Goal: Task Accomplishment & Management: Complete application form

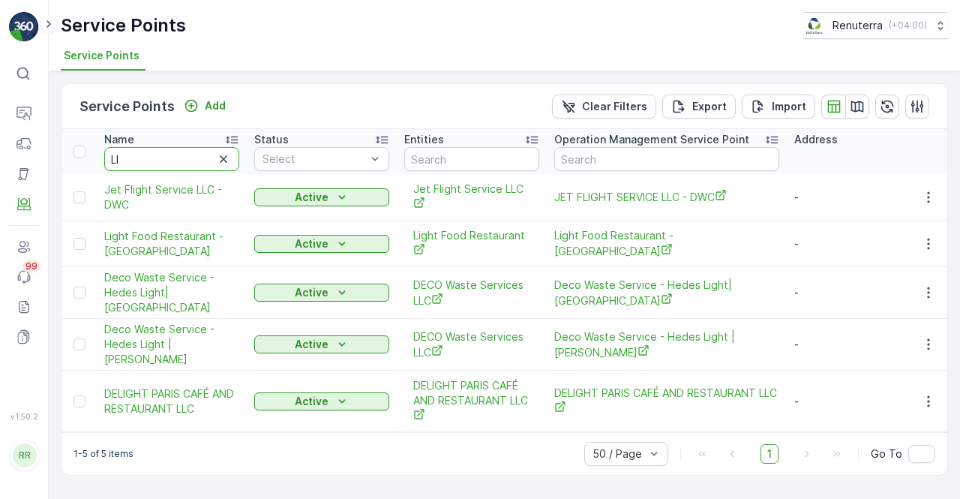
type input "L"
type input "sea"
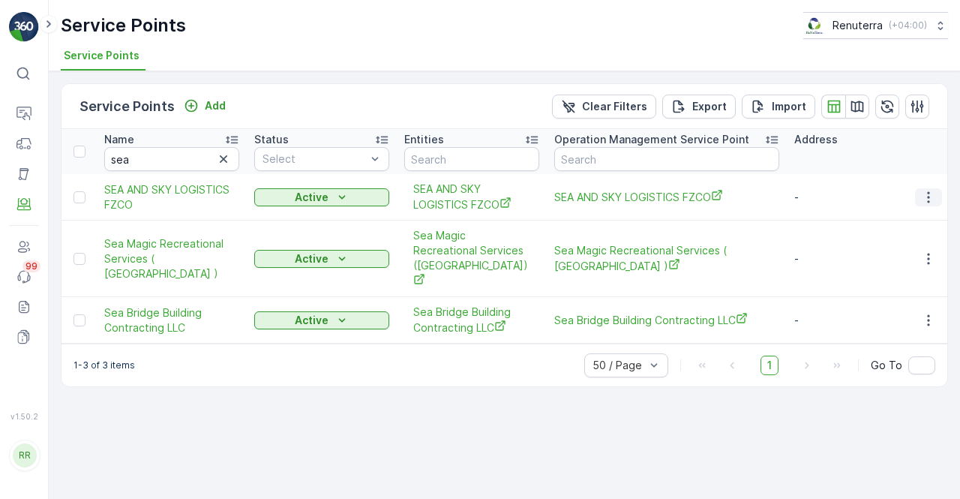
click at [925, 199] on icon "button" at bounding box center [928, 197] width 15 height 15
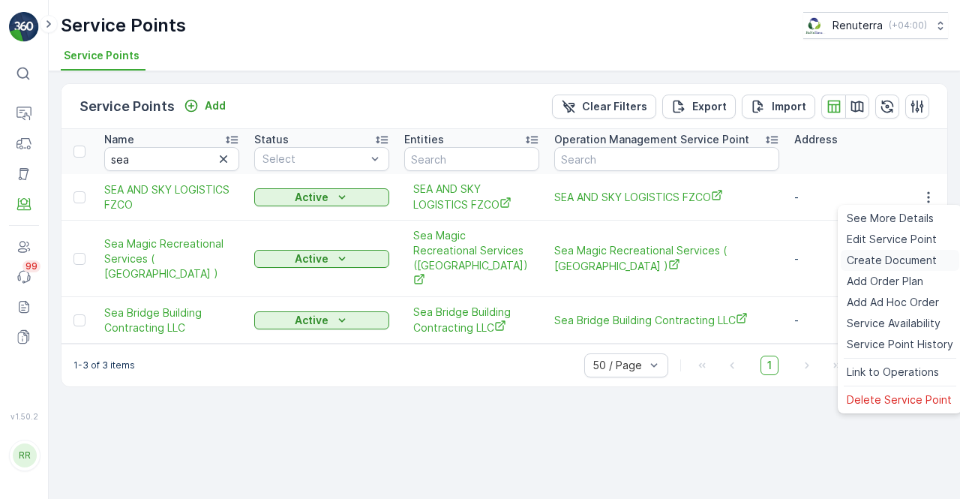
click at [875, 263] on span "Create Document" at bounding box center [892, 260] width 90 height 15
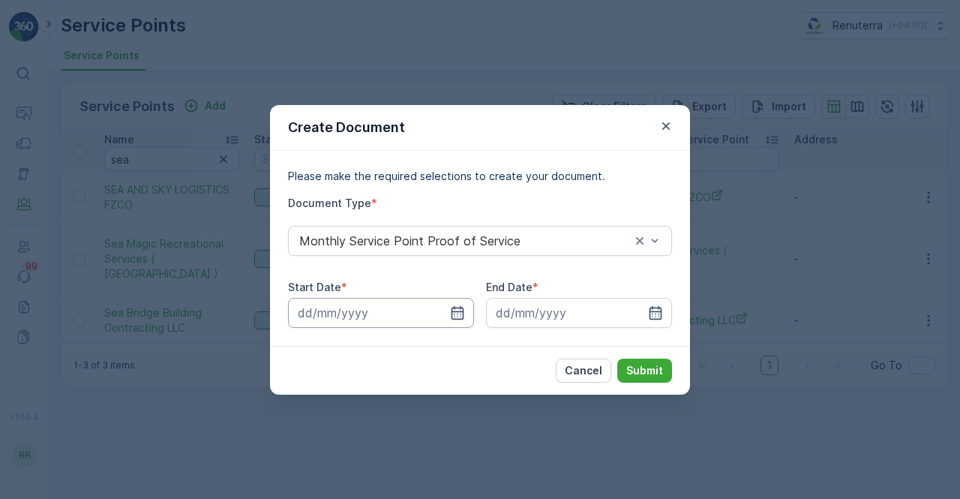
click at [445, 311] on input at bounding box center [381, 313] width 186 height 30
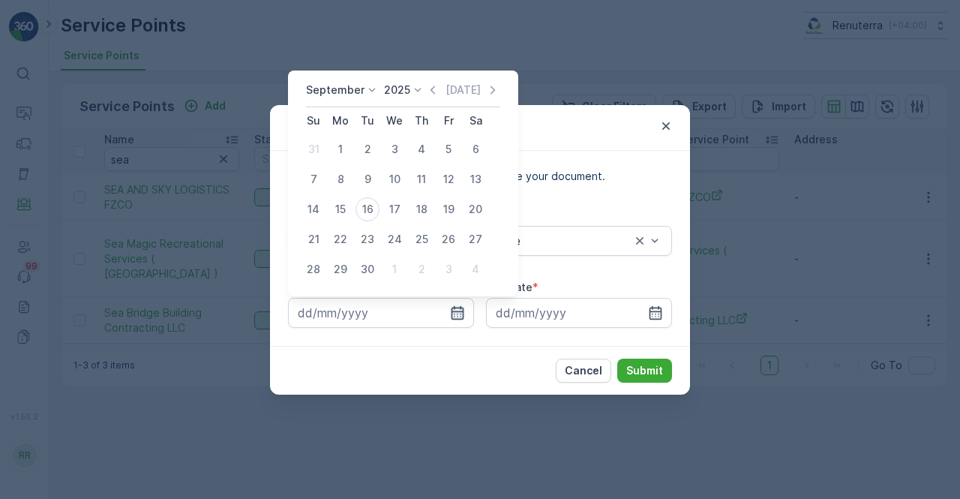
click at [459, 313] on icon "button" at bounding box center [457, 312] width 15 height 15
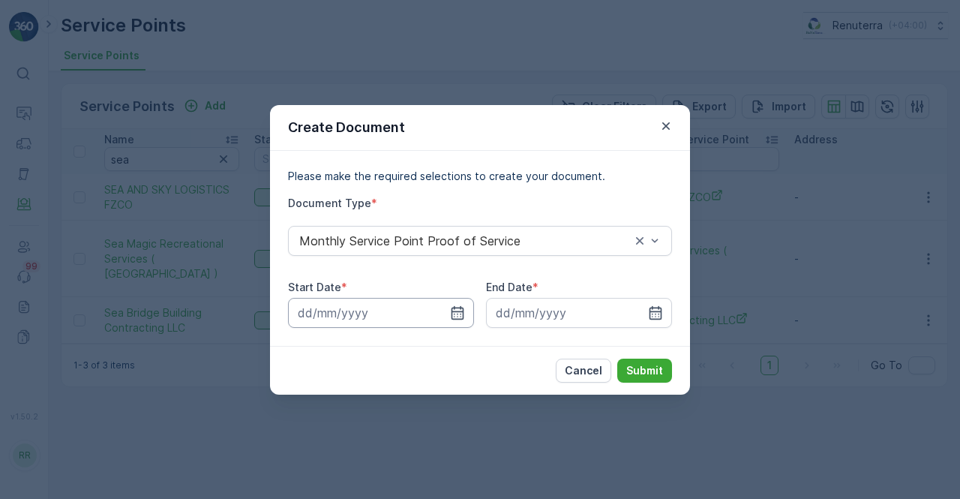
click at [456, 305] on icon "button" at bounding box center [457, 312] width 15 height 15
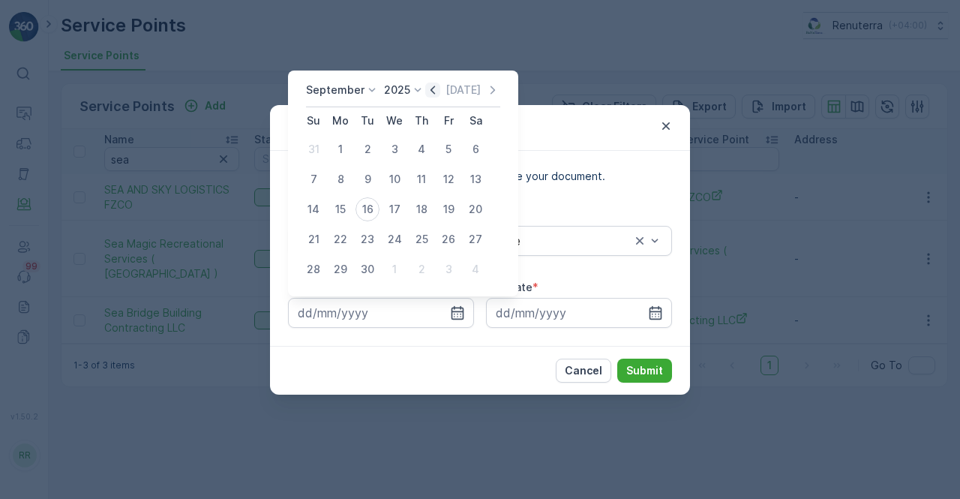
click at [427, 87] on icon "button" at bounding box center [432, 90] width 15 height 15
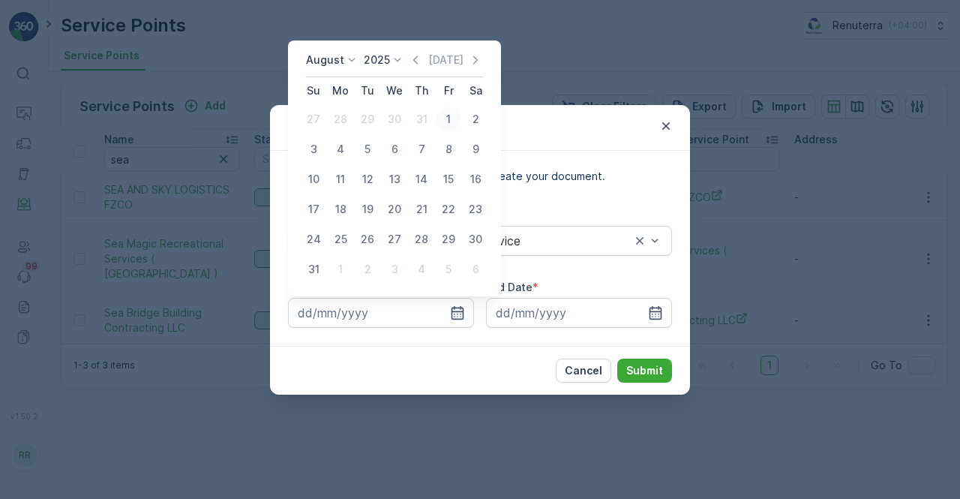
click at [446, 119] on div "1" at bounding box center [449, 119] width 24 height 24
type input "01.08.2025"
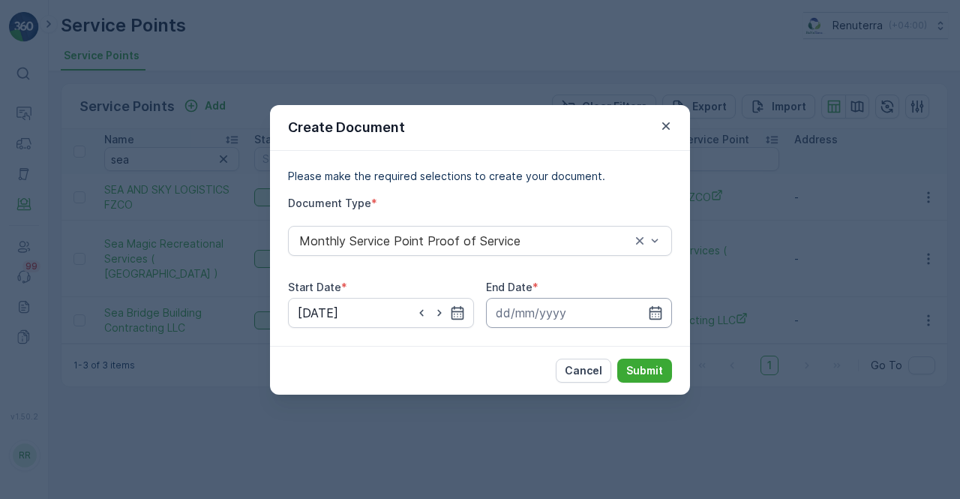
drag, startPoint x: 653, startPoint y: 314, endPoint x: 652, endPoint y: 300, distance: 14.3
click at [652, 313] on icon "button" at bounding box center [656, 312] width 13 height 14
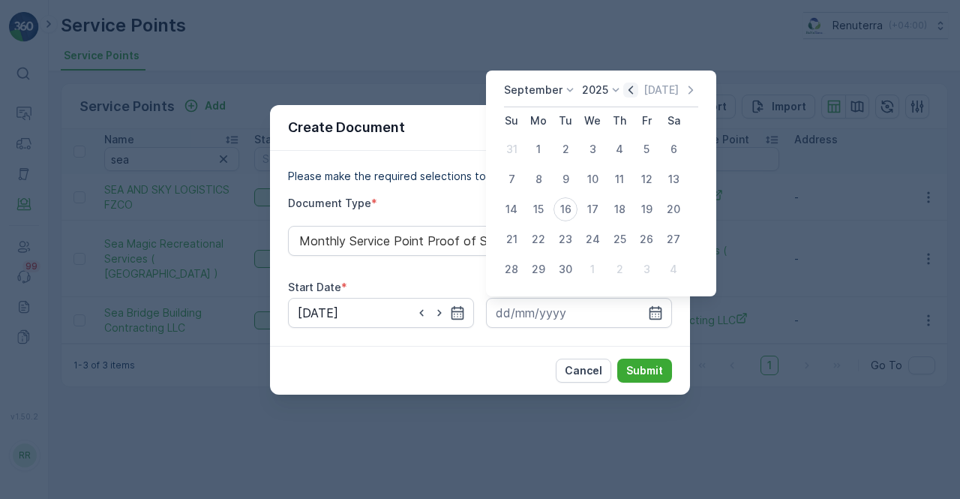
click at [630, 89] on icon "button" at bounding box center [630, 90] width 15 height 15
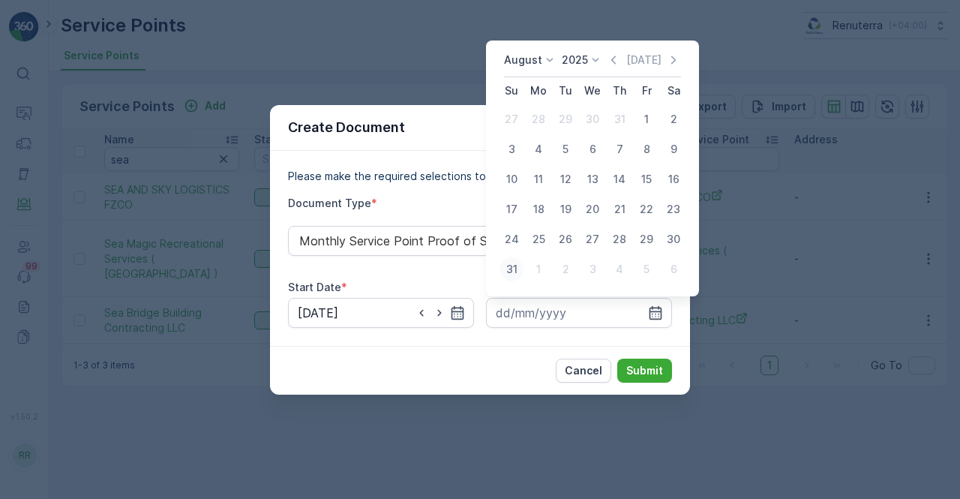
click at [517, 274] on div "31" at bounding box center [512, 269] width 24 height 24
type input "31.08.2025"
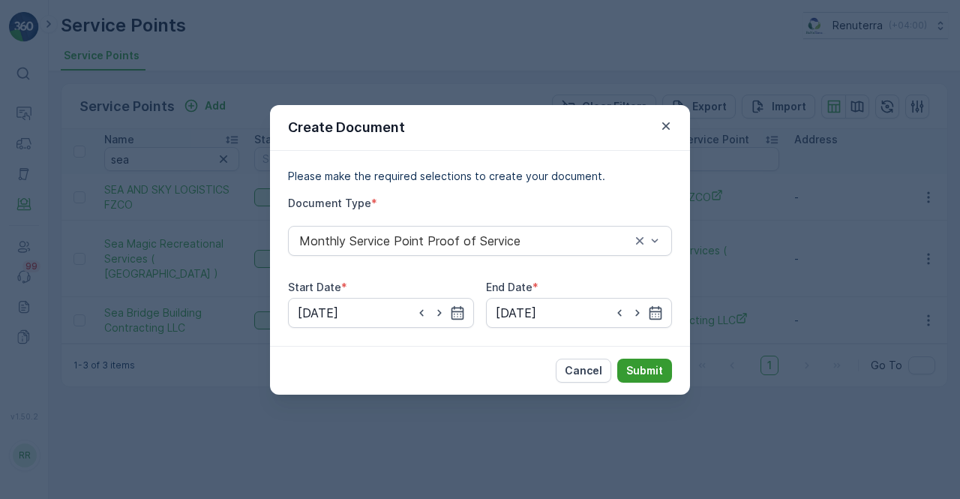
click at [648, 371] on p "Submit" at bounding box center [644, 370] width 37 height 15
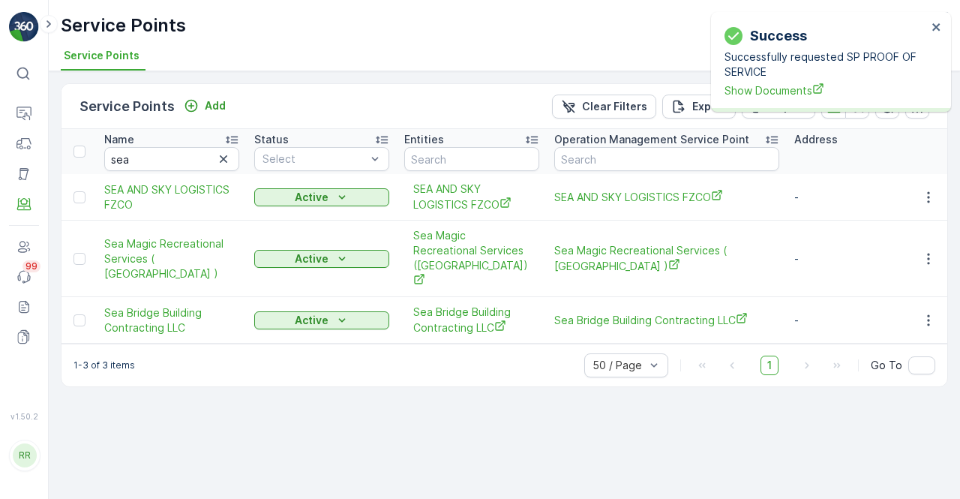
click at [792, 101] on div "Success Successfully requested SP PROOF OF SERVICE Show Documents" at bounding box center [826, 62] width 212 height 82
click at [786, 98] on div "Success Successfully requested SP PROOF OF SERVICE Show Documents" at bounding box center [826, 62] width 212 height 82
click at [785, 92] on span "Show Documents" at bounding box center [826, 91] width 203 height 16
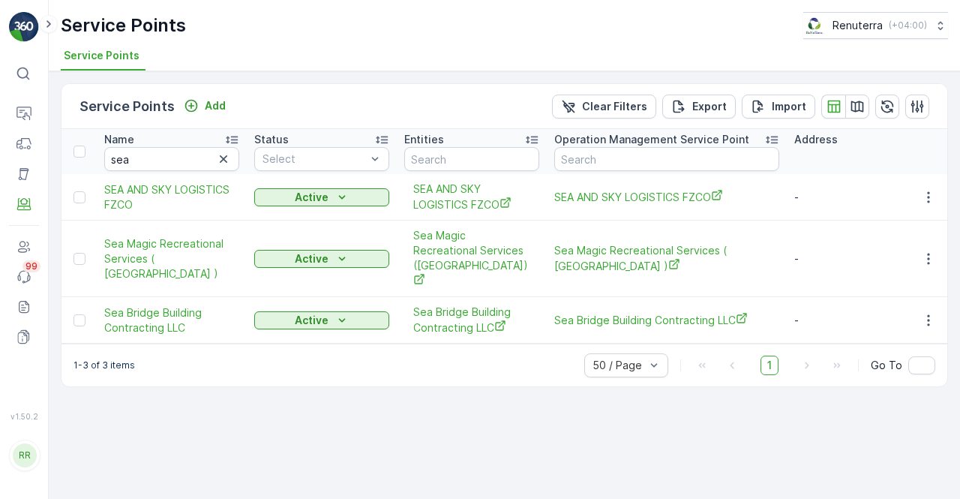
click at [942, 307] on td at bounding box center [928, 320] width 41 height 47
click at [926, 313] on icon "button" at bounding box center [928, 320] width 15 height 15
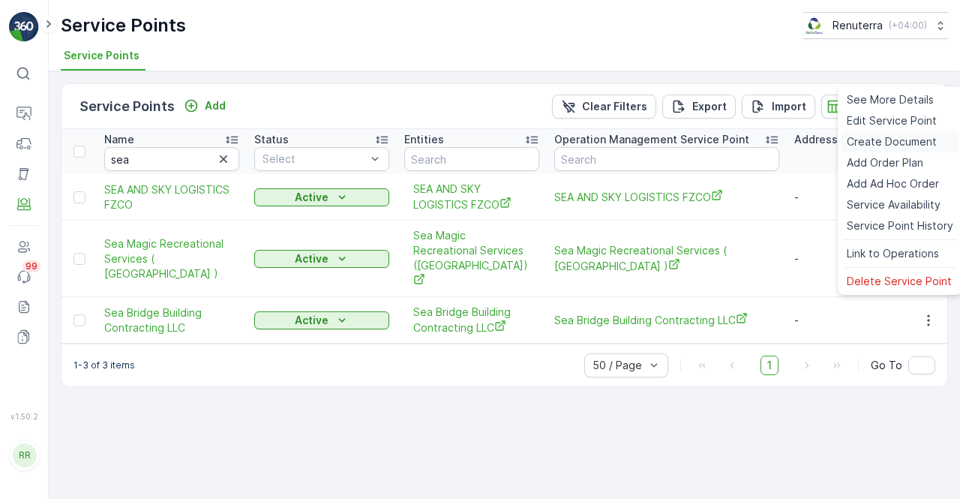
click at [872, 134] on span "Create Document" at bounding box center [892, 141] width 90 height 15
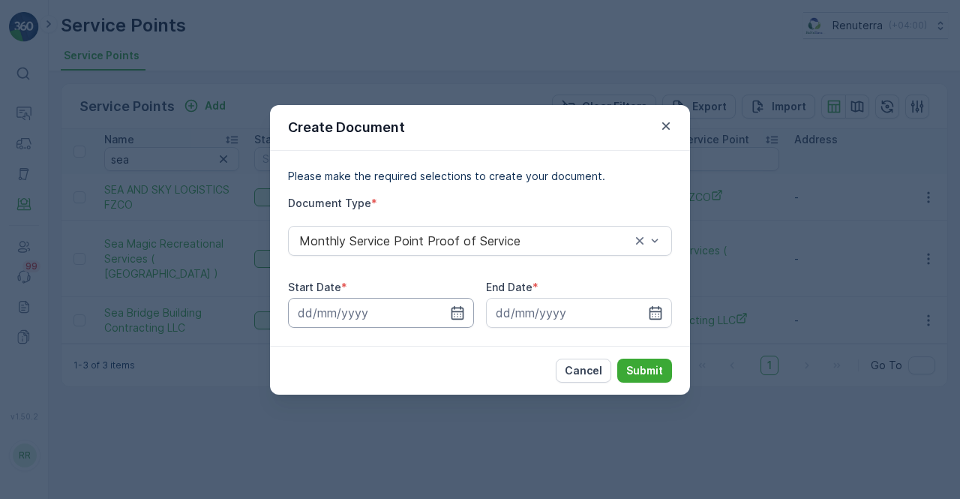
drag, startPoint x: 452, startPoint y: 312, endPoint x: 459, endPoint y: 297, distance: 16.8
click at [457, 308] on icon "button" at bounding box center [457, 312] width 15 height 15
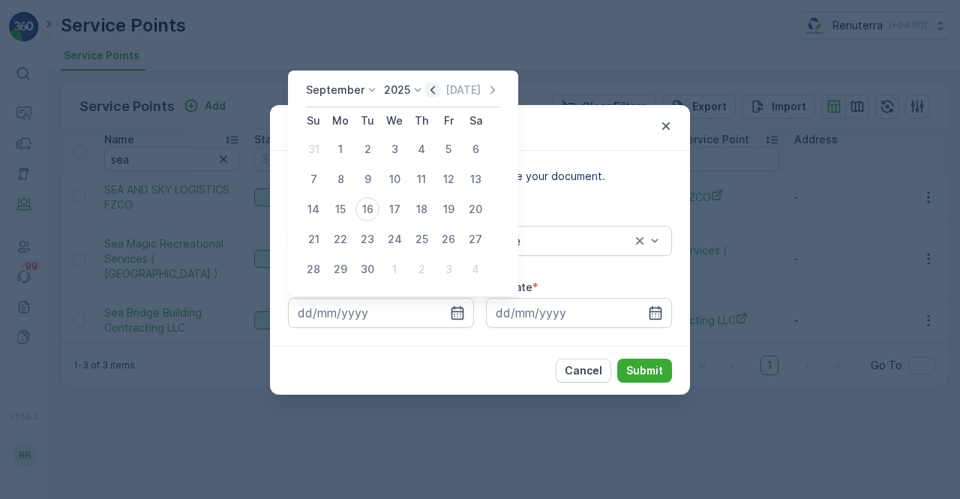
click at [428, 89] on icon "button" at bounding box center [432, 90] width 15 height 15
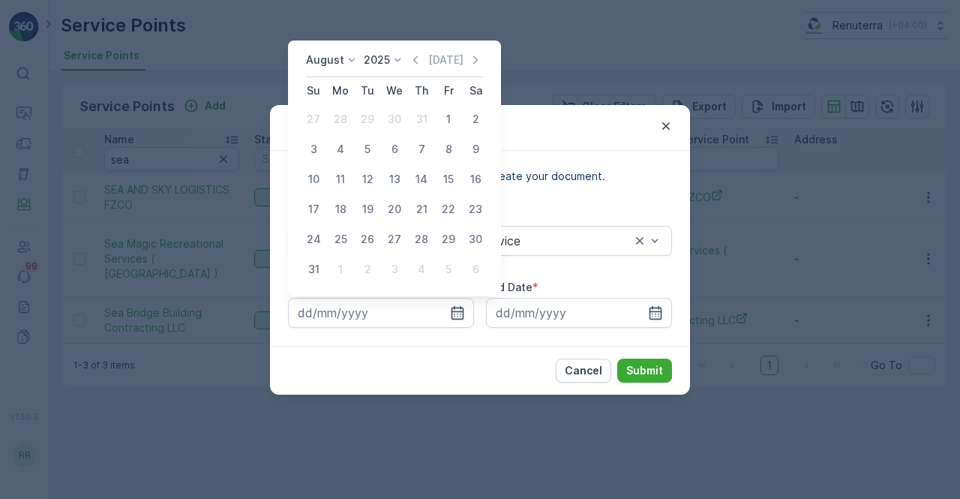
drag, startPoint x: 445, startPoint y: 109, endPoint x: 453, endPoint y: 119, distance: 13.4
click at [450, 110] on div "1" at bounding box center [449, 119] width 24 height 24
type input "01.08.2025"
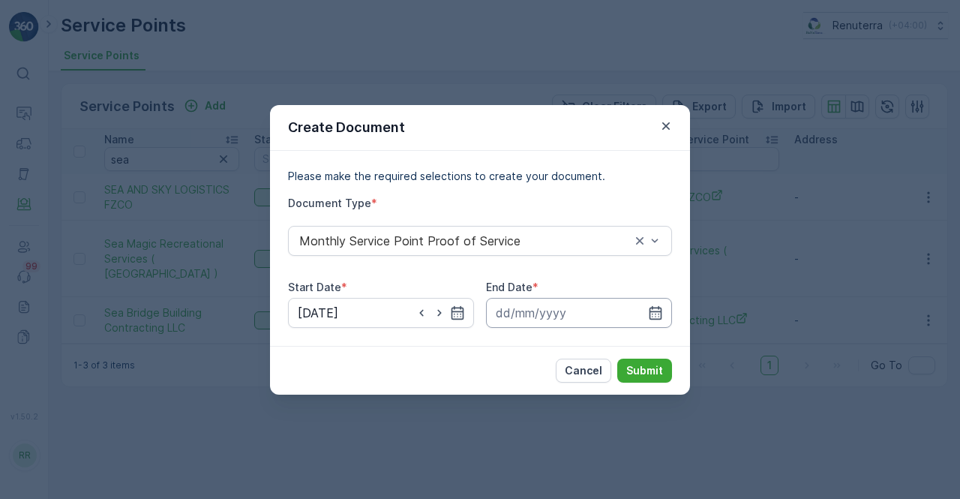
drag, startPoint x: 662, startPoint y: 316, endPoint x: 656, endPoint y: 301, distance: 15.9
click at [660, 314] on icon "button" at bounding box center [655, 312] width 15 height 15
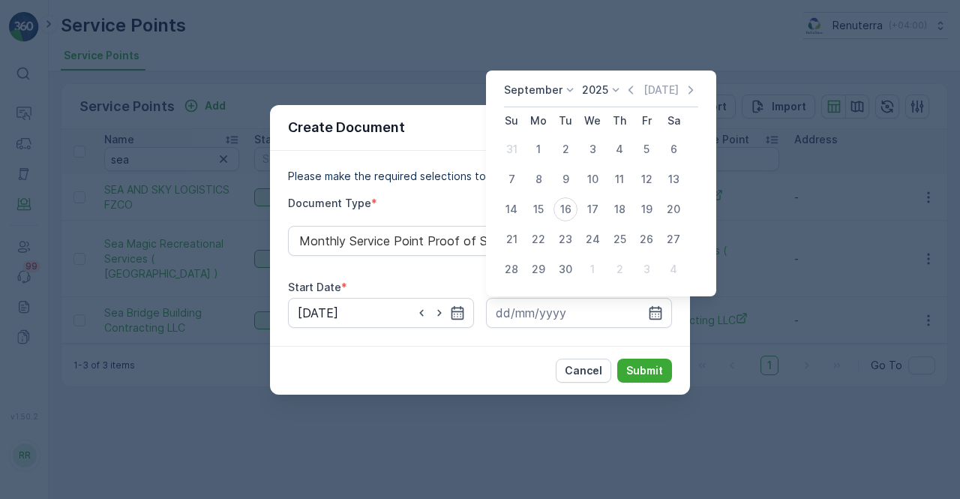
click at [629, 98] on div "September 2025 Today" at bounding box center [601, 95] width 194 height 25
drag, startPoint x: 629, startPoint y: 92, endPoint x: 623, endPoint y: 99, distance: 8.6
click at [629, 92] on icon "button" at bounding box center [631, 90] width 5 height 8
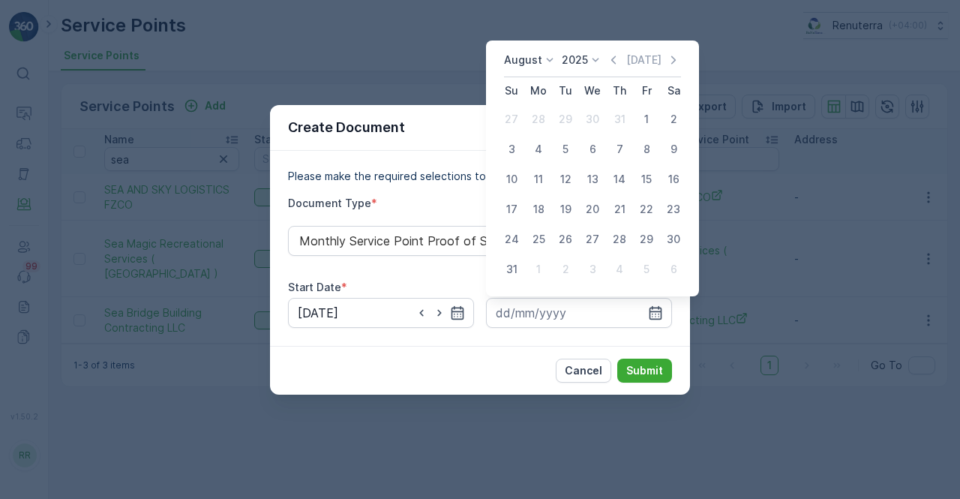
click at [512, 268] on div "31" at bounding box center [512, 269] width 24 height 24
type input "31.08.2025"
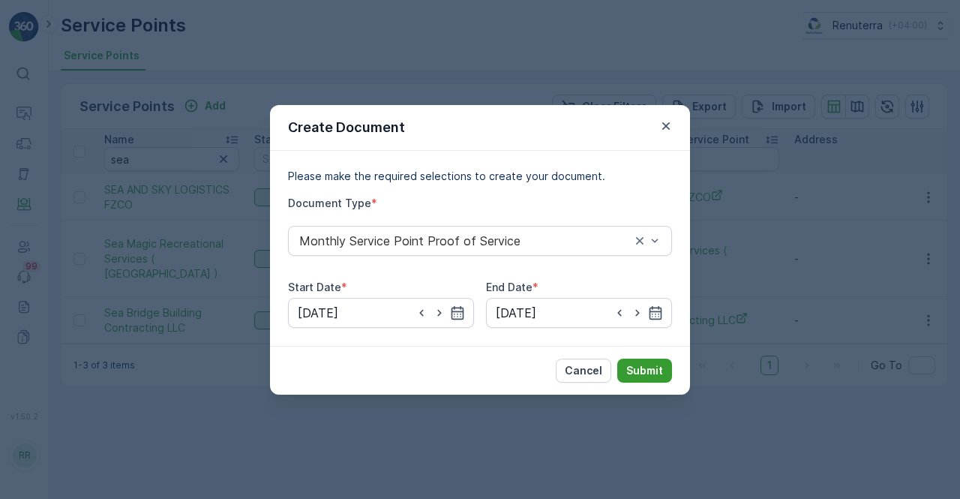
click at [642, 367] on p "Submit" at bounding box center [644, 370] width 37 height 15
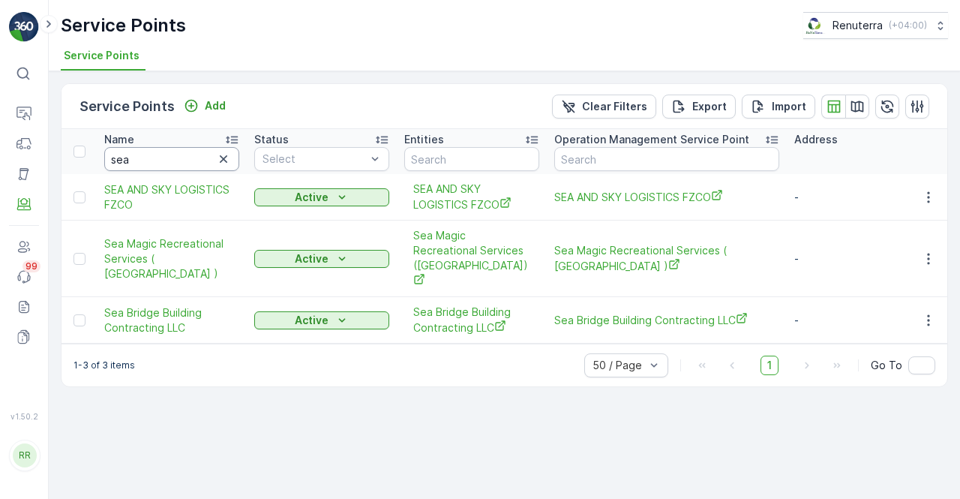
click at [181, 167] on input "sea" at bounding box center [171, 159] width 135 height 24
click at [929, 314] on icon "button" at bounding box center [928, 319] width 2 height 11
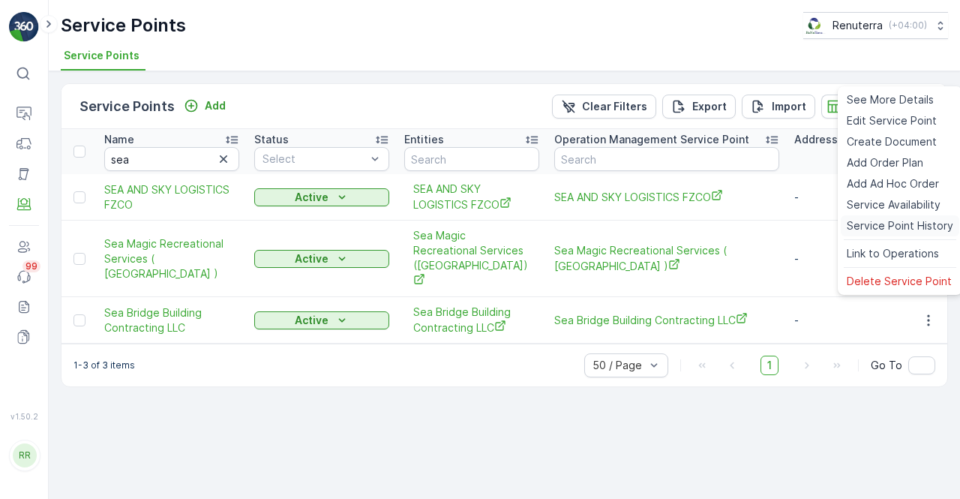
click at [876, 224] on span "Service Point History" at bounding box center [900, 225] width 107 height 15
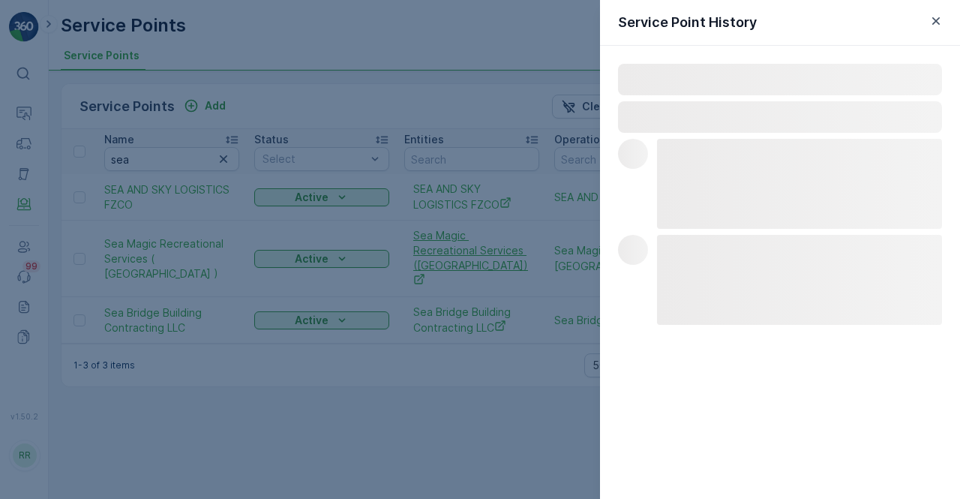
drag, startPoint x: 406, startPoint y: 228, endPoint x: 467, endPoint y: 245, distance: 63.9
click at [407, 228] on div at bounding box center [480, 249] width 960 height 499
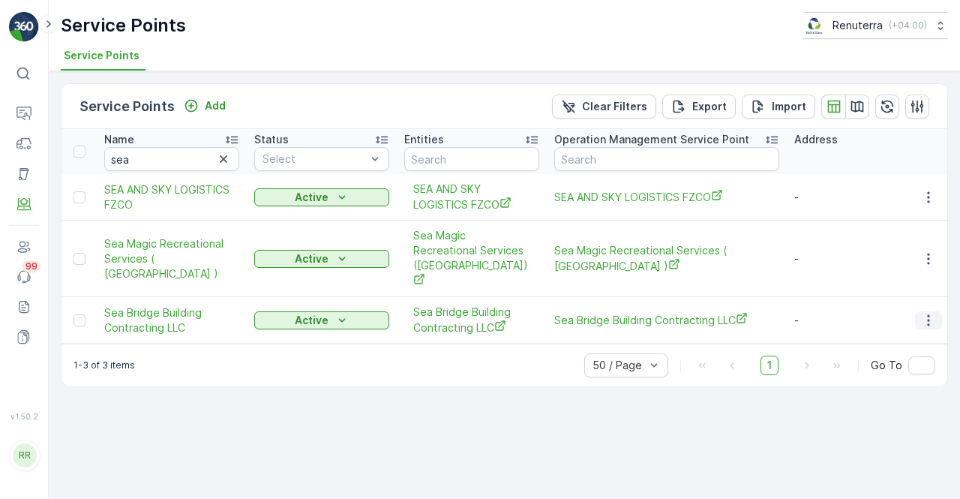
click at [938, 311] on button "button" at bounding box center [928, 320] width 27 height 18
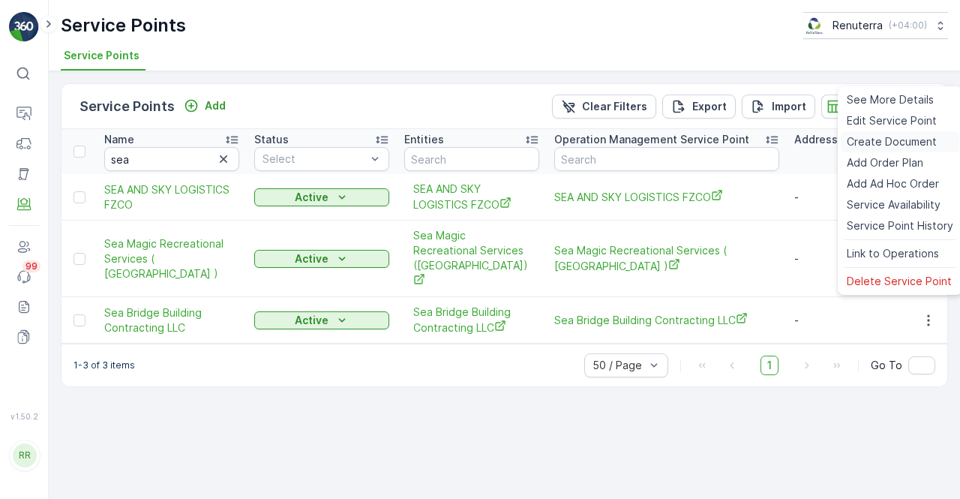
click at [861, 149] on span "Create Document" at bounding box center [892, 141] width 90 height 15
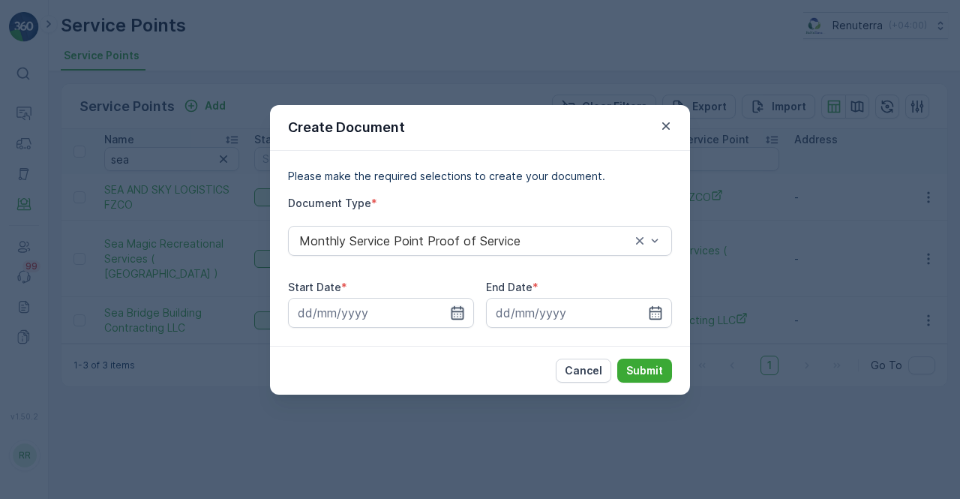
click at [452, 306] on icon "button" at bounding box center [457, 312] width 15 height 15
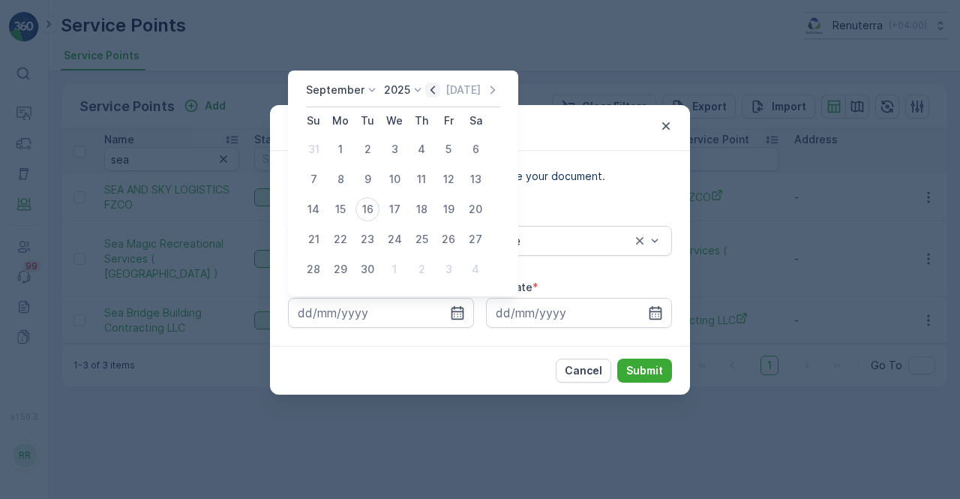
click at [431, 95] on icon "button" at bounding box center [432, 90] width 15 height 15
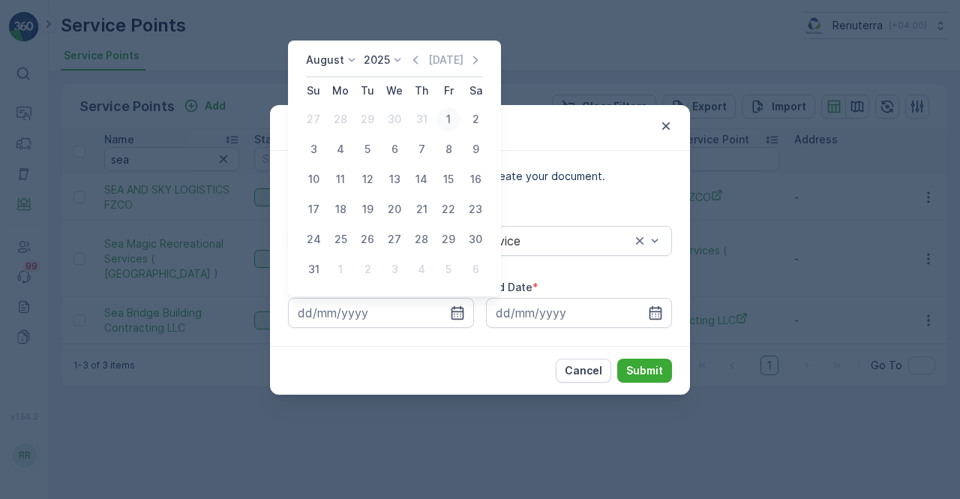
click at [446, 121] on div "1" at bounding box center [449, 119] width 24 height 24
type input "01.08.2025"
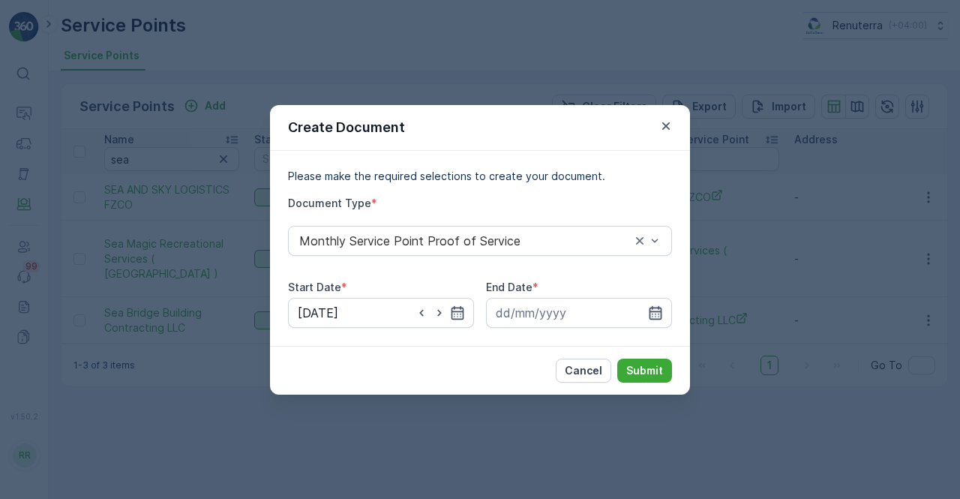
click at [651, 310] on icon "button" at bounding box center [655, 312] width 15 height 15
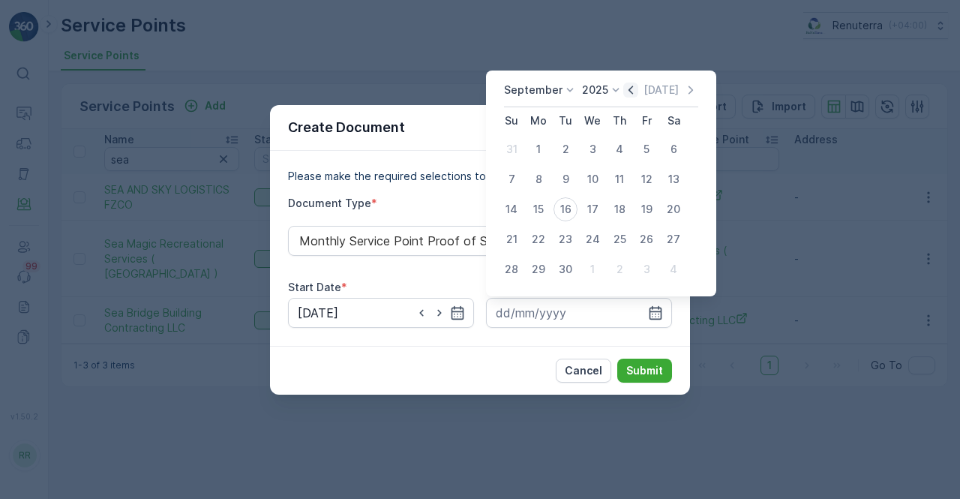
click at [632, 92] on icon "button" at bounding box center [630, 90] width 15 height 15
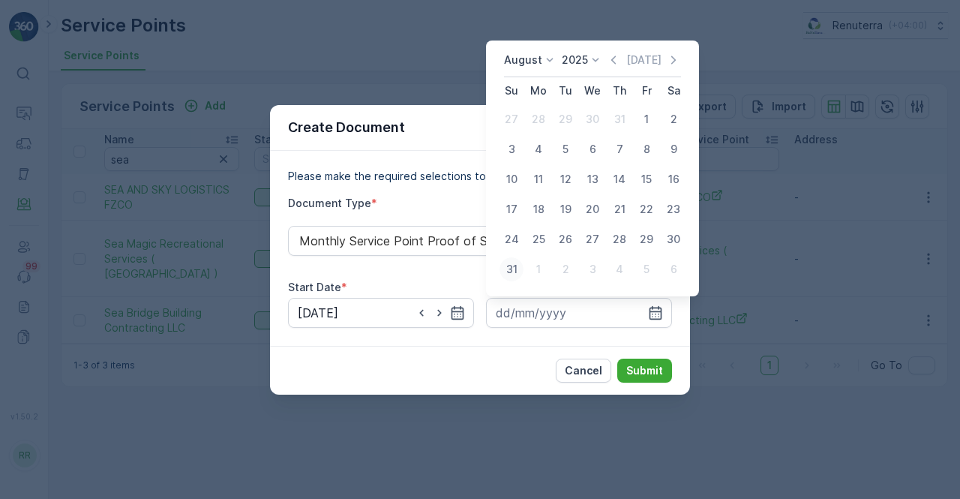
click at [513, 269] on div "31" at bounding box center [512, 269] width 24 height 24
type input "31.08.2025"
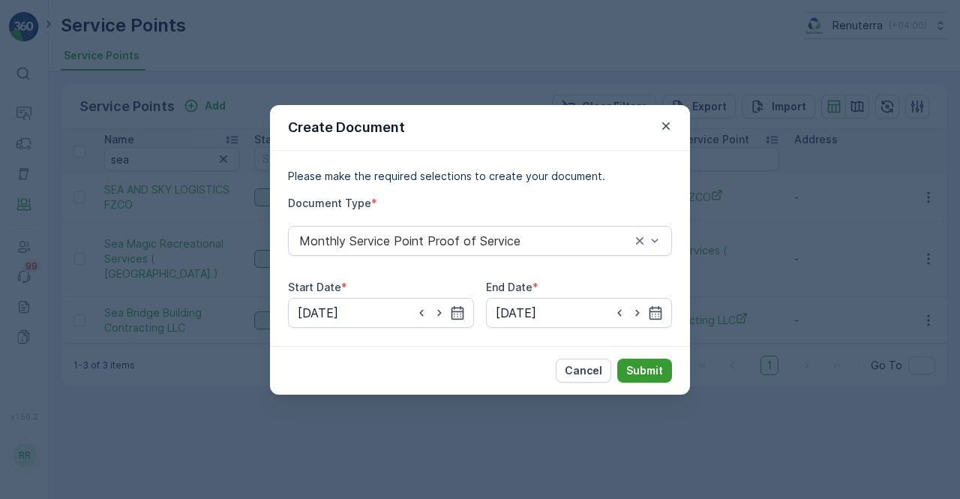
click at [648, 380] on button "Submit" at bounding box center [644, 371] width 55 height 24
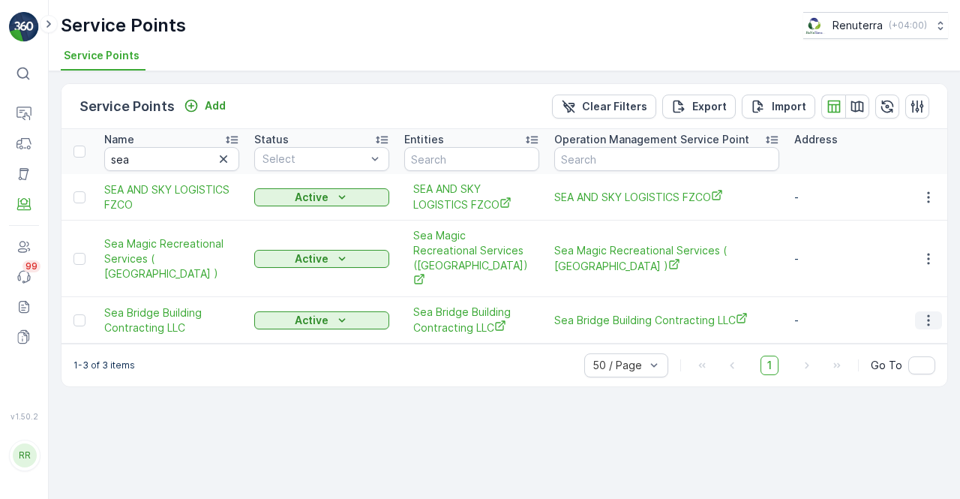
click at [929, 313] on icon "button" at bounding box center [928, 320] width 15 height 15
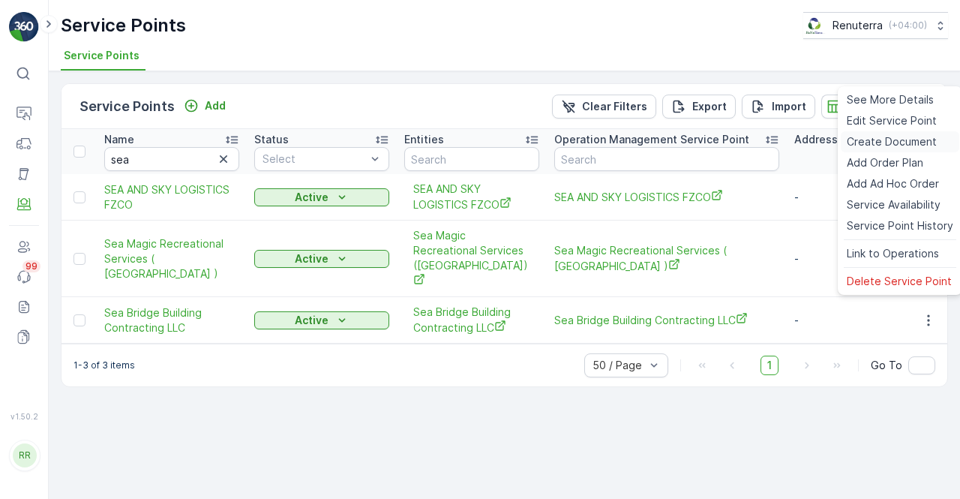
click at [875, 143] on span "Create Document" at bounding box center [892, 141] width 90 height 15
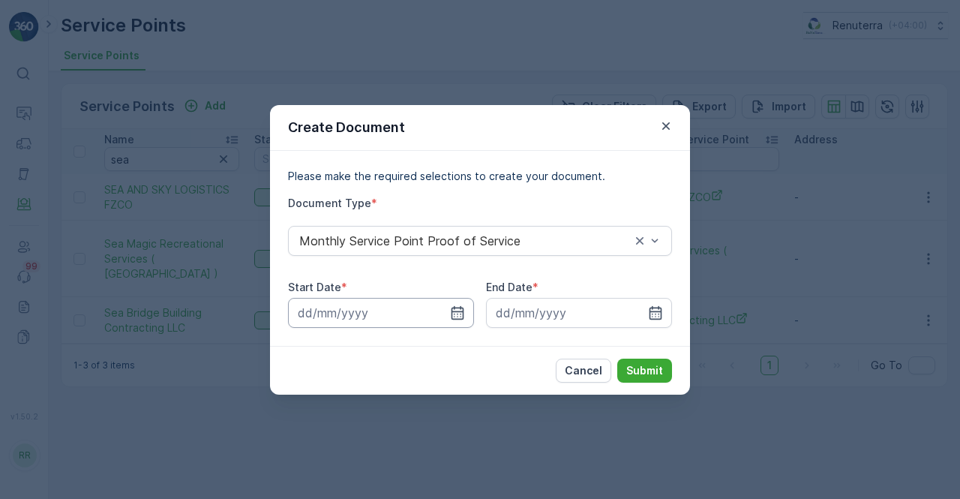
click at [443, 313] on input at bounding box center [381, 313] width 186 height 30
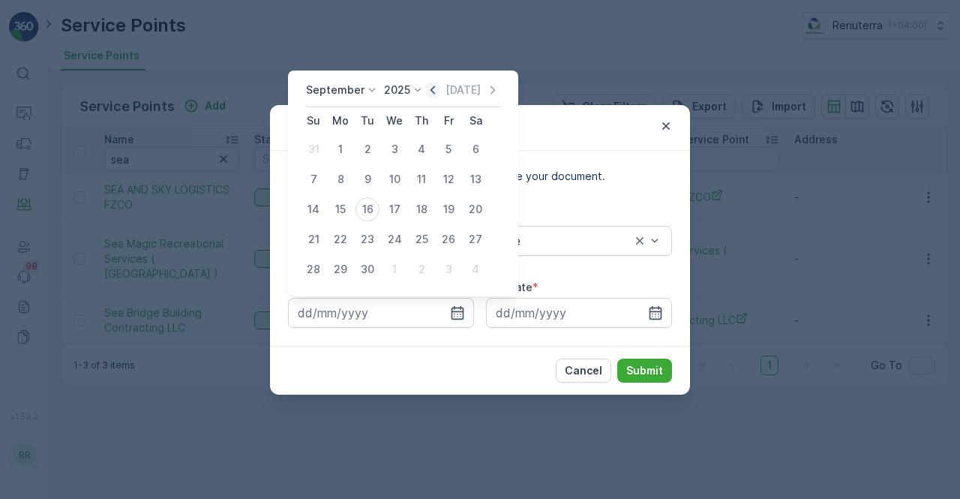
click at [437, 88] on icon "button" at bounding box center [432, 90] width 15 height 15
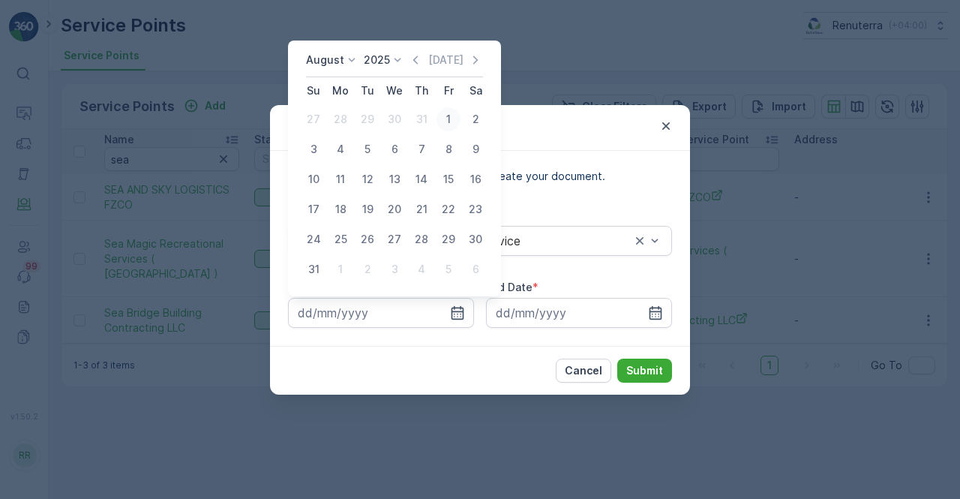
click at [452, 116] on div "1" at bounding box center [449, 119] width 24 height 24
type input "01.08.2025"
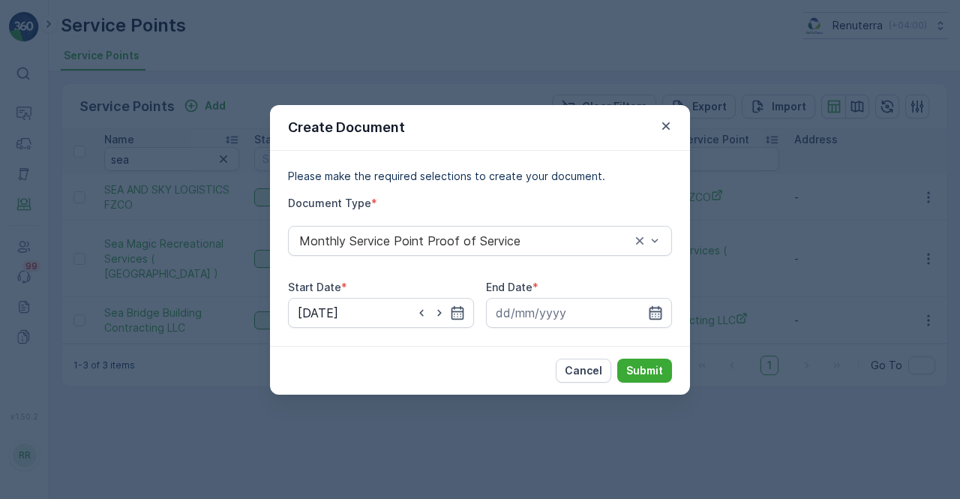
click at [655, 308] on icon "button" at bounding box center [655, 312] width 15 height 15
click at [776, 190] on div "Create Document Please make the required selections to create your document. Do…" at bounding box center [480, 249] width 960 height 499
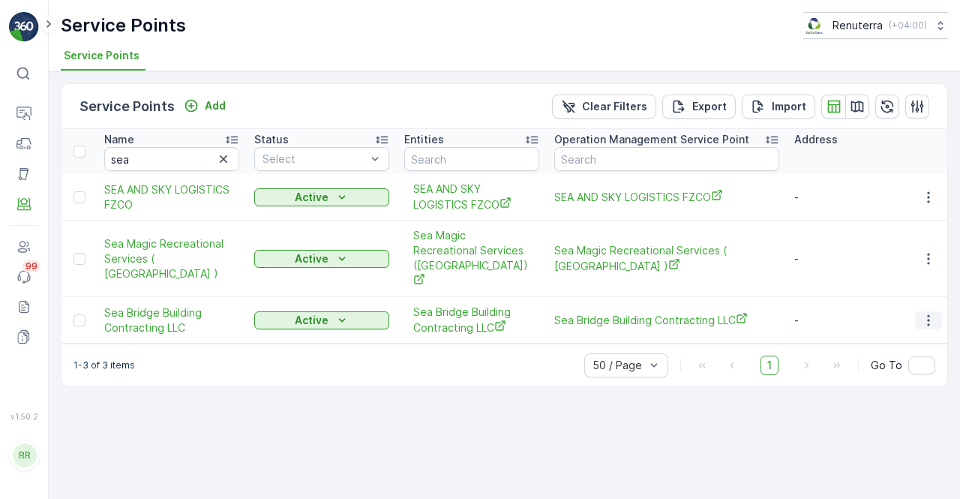
click at [927, 313] on icon "button" at bounding box center [928, 320] width 15 height 15
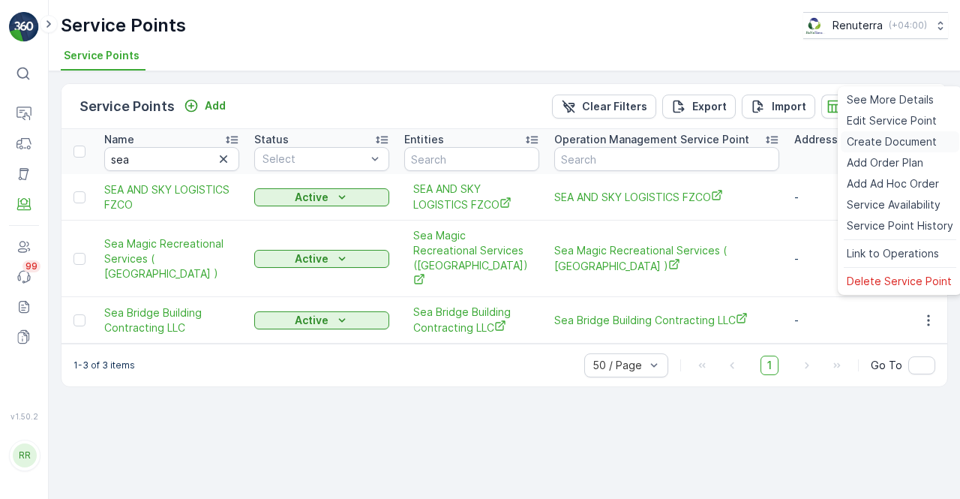
click at [860, 145] on span "Create Document" at bounding box center [892, 141] width 90 height 15
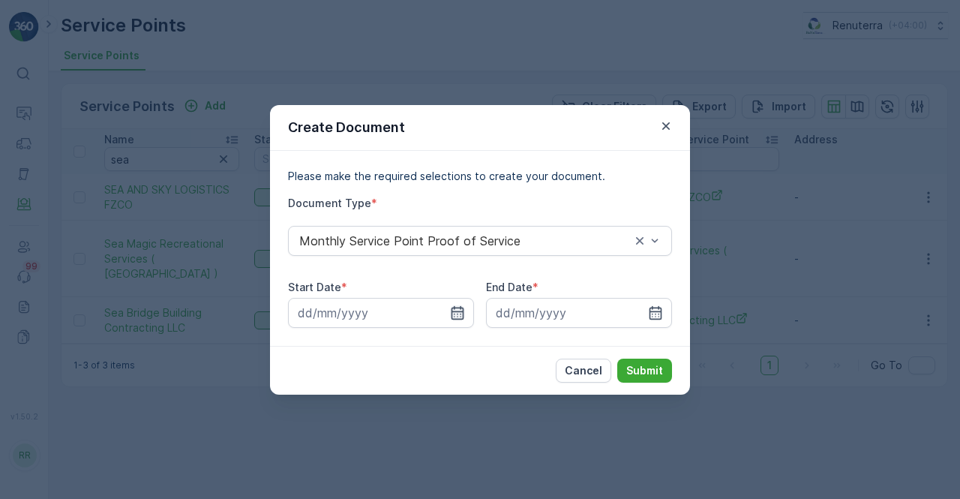
click at [452, 311] on icon "button" at bounding box center [458, 312] width 13 height 14
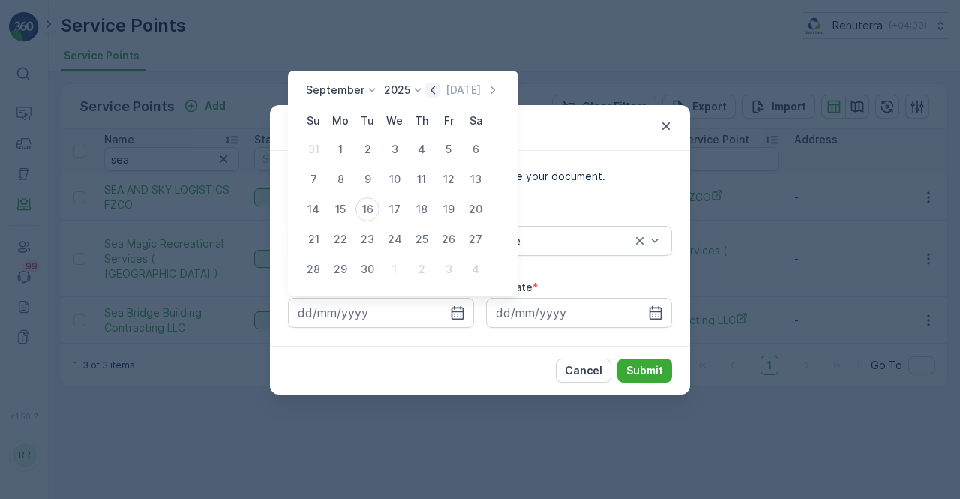
click at [426, 93] on icon "button" at bounding box center [432, 90] width 15 height 15
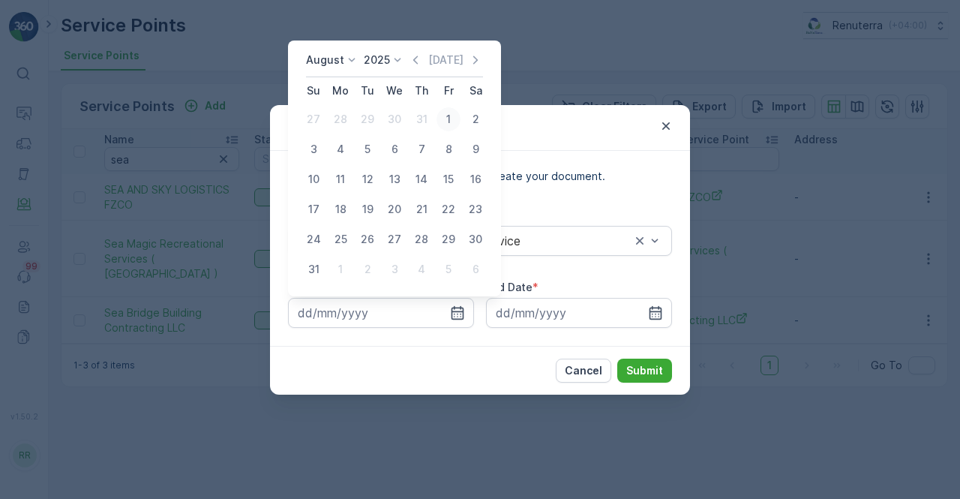
click at [455, 116] on div "1" at bounding box center [449, 119] width 24 height 24
type input "01.08.2025"
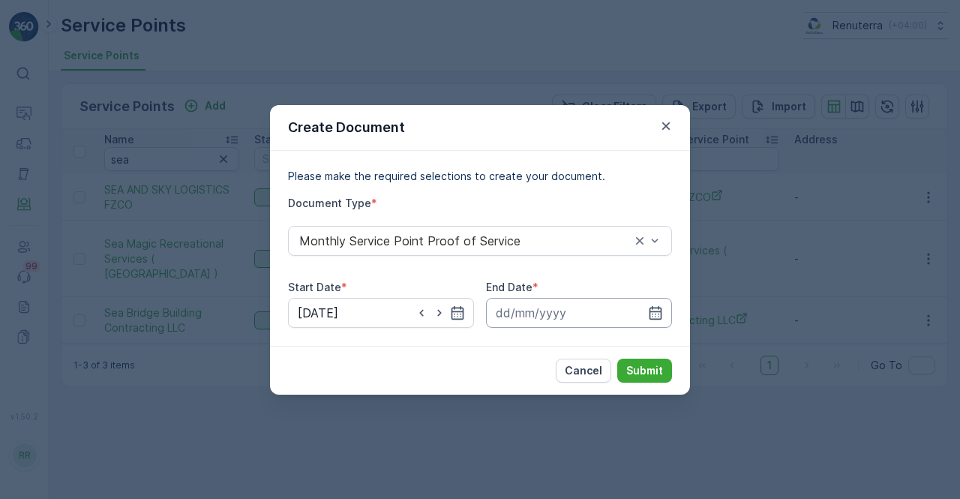
drag, startPoint x: 656, startPoint y: 313, endPoint x: 659, endPoint y: 301, distance: 12.4
click at [659, 308] on icon "button" at bounding box center [655, 312] width 15 height 15
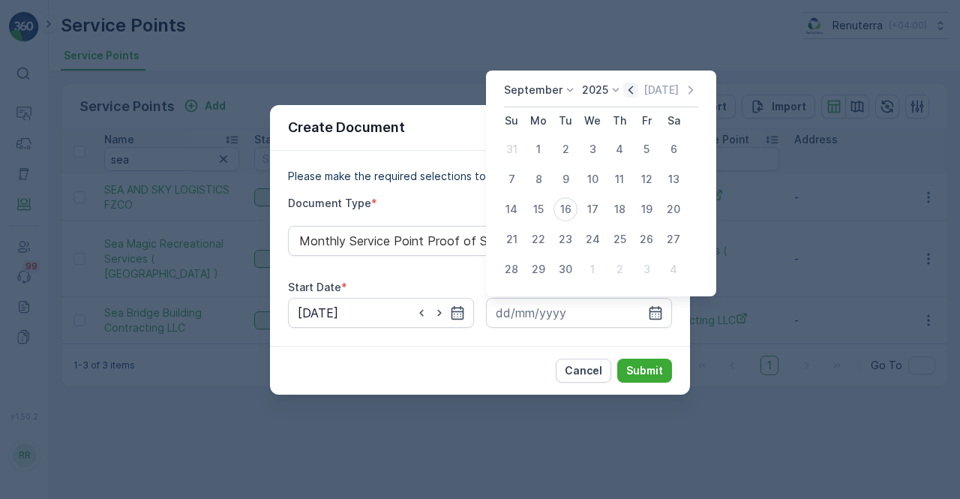
drag, startPoint x: 630, startPoint y: 91, endPoint x: 625, endPoint y: 98, distance: 8.6
click at [625, 98] on icon "button" at bounding box center [630, 90] width 15 height 15
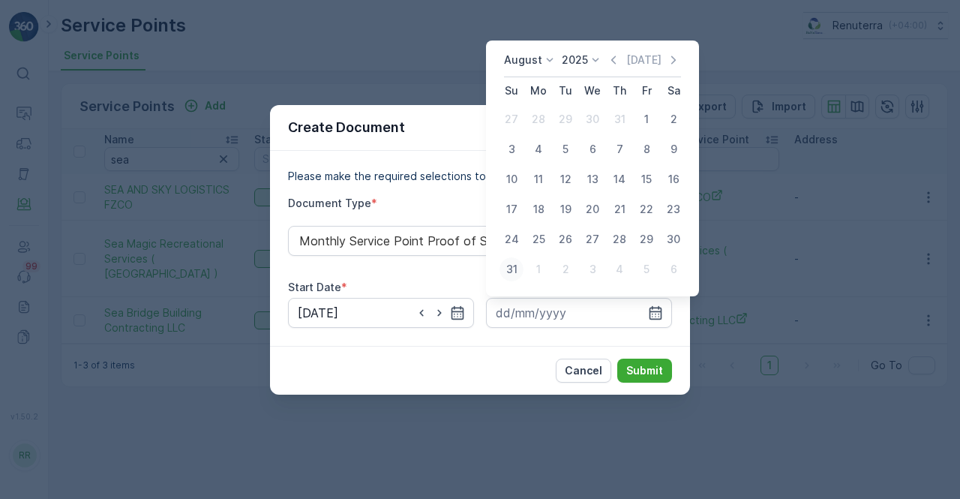
click at [518, 268] on div "31" at bounding box center [512, 269] width 24 height 24
type input "31.08.2025"
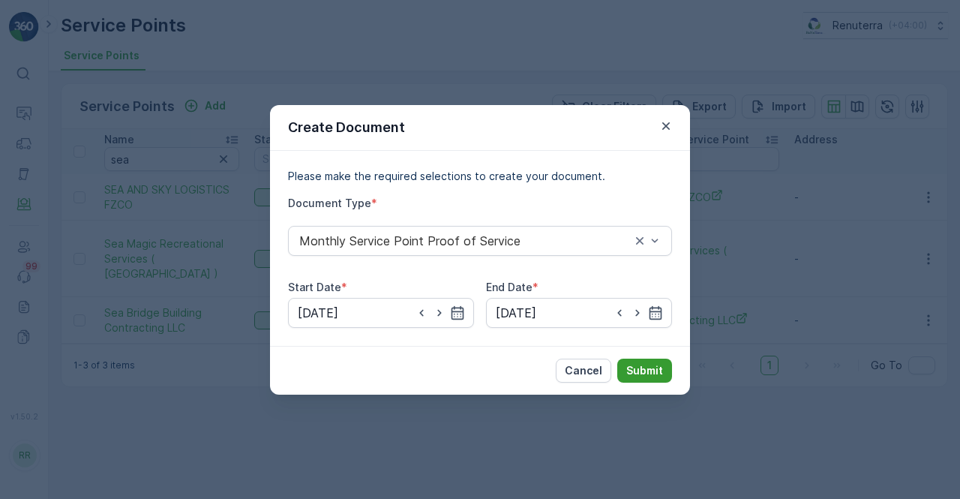
click at [638, 379] on button "Submit" at bounding box center [644, 371] width 55 height 24
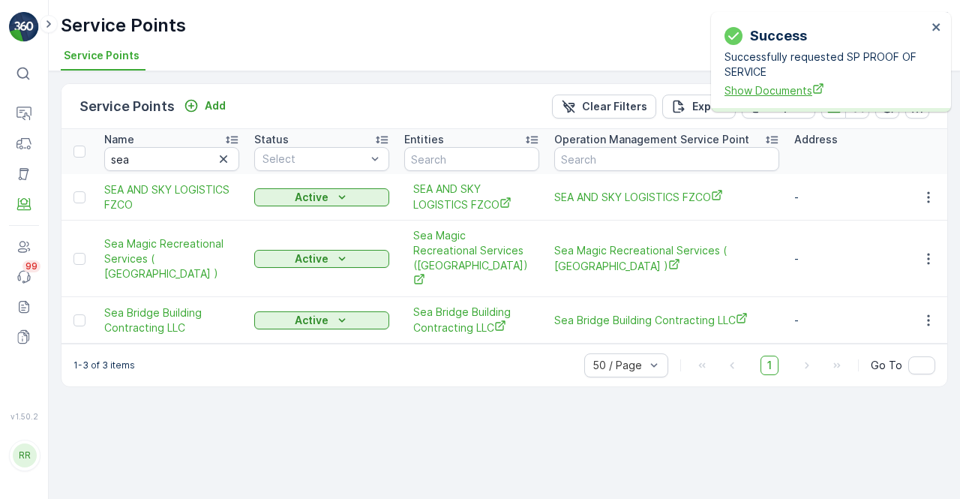
click at [771, 90] on span "Show Documents" at bounding box center [826, 91] width 203 height 16
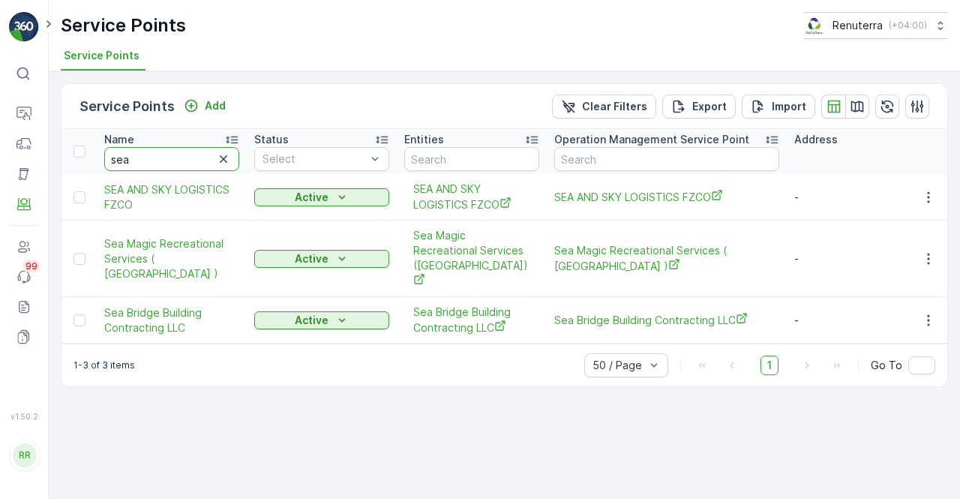
click at [138, 152] on input "sea" at bounding box center [171, 159] width 135 height 24
type input "s"
type input "wade adam"
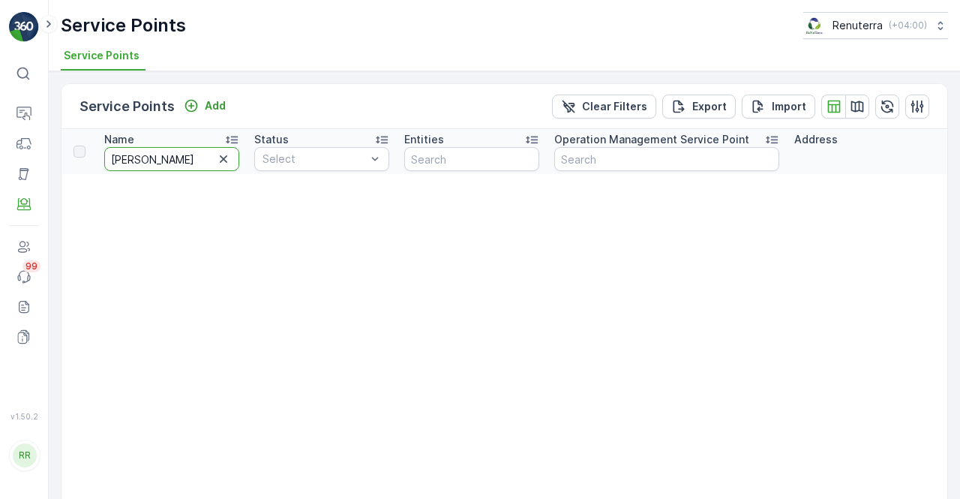
click at [173, 164] on input "wade adam" at bounding box center [171, 159] width 135 height 24
type input "wade"
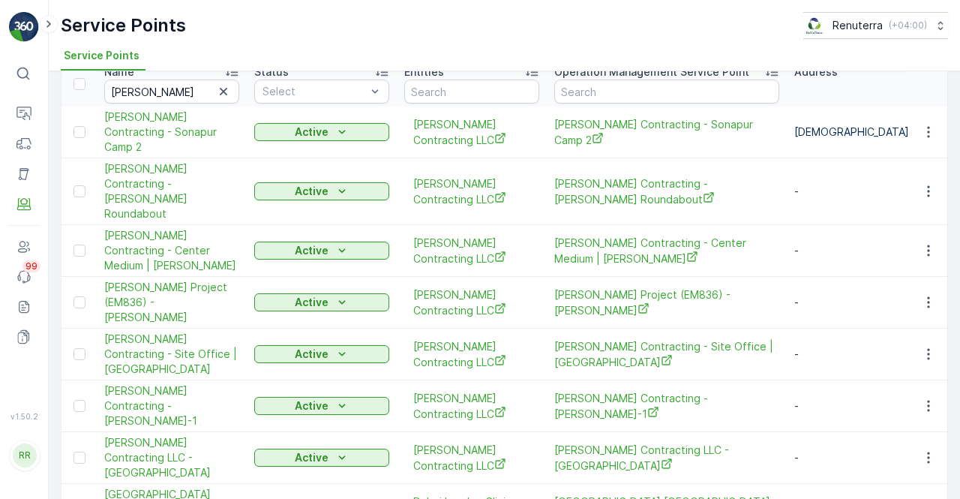
scroll to position [123, 0]
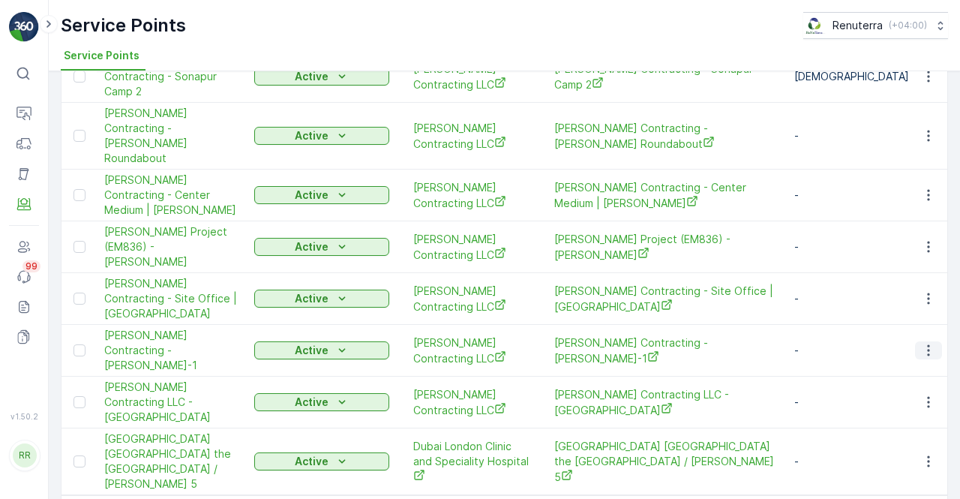
click at [921, 343] on icon "button" at bounding box center [928, 350] width 15 height 15
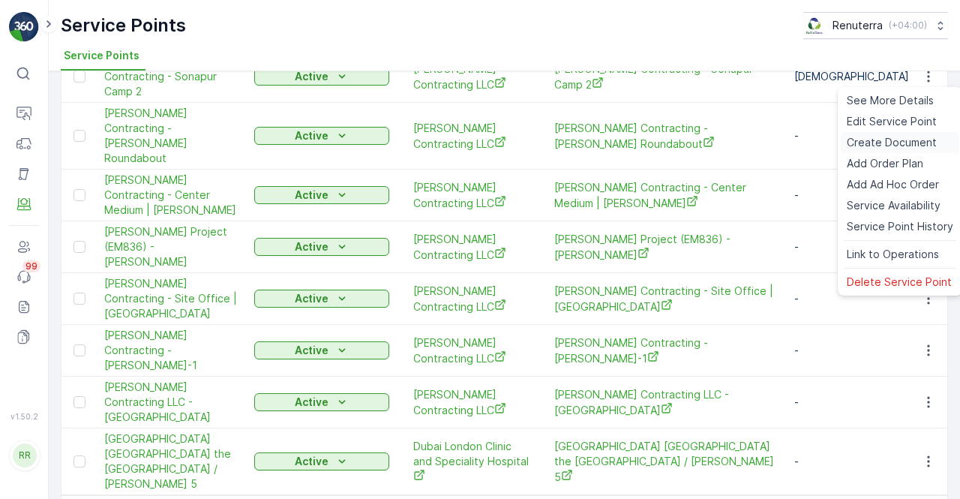
click at [854, 149] on span "Create Document" at bounding box center [892, 142] width 90 height 15
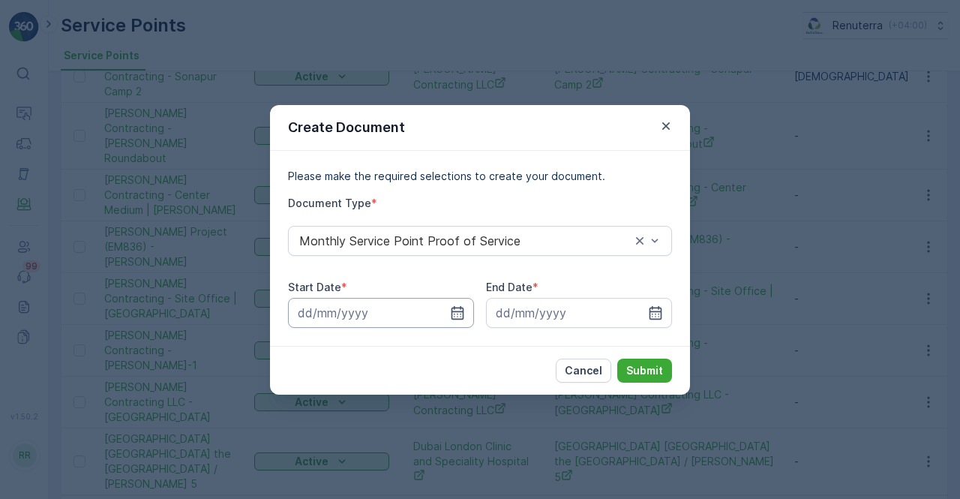
click at [458, 302] on input at bounding box center [381, 313] width 186 height 30
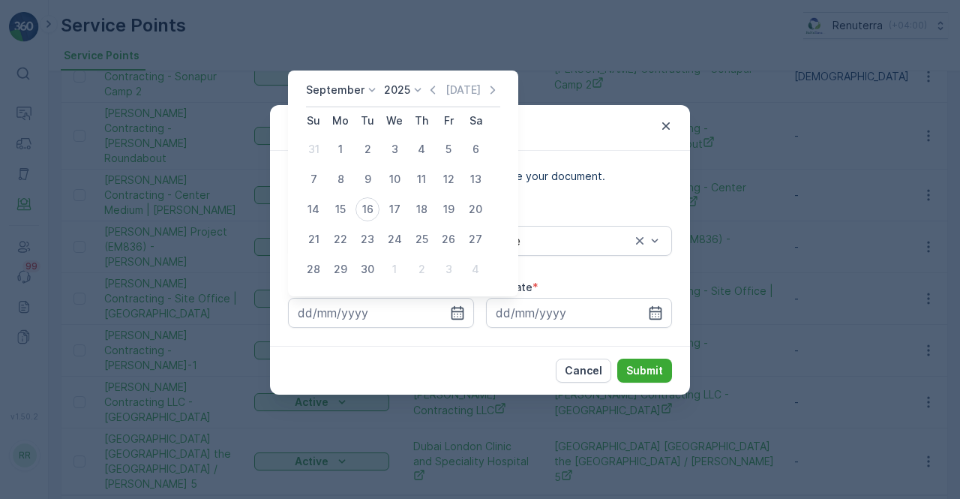
click at [434, 92] on icon "button" at bounding box center [432, 90] width 15 height 15
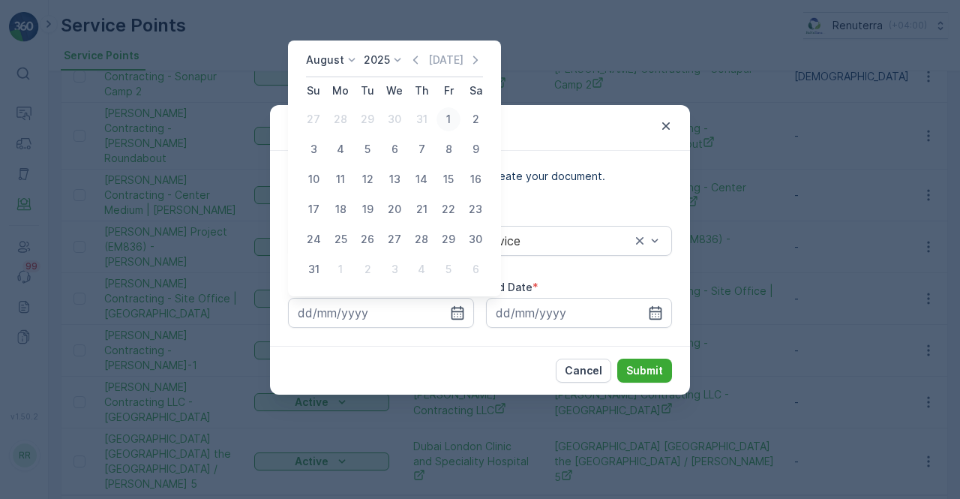
click at [449, 125] on div "1" at bounding box center [449, 119] width 24 height 24
type input "01.08.2025"
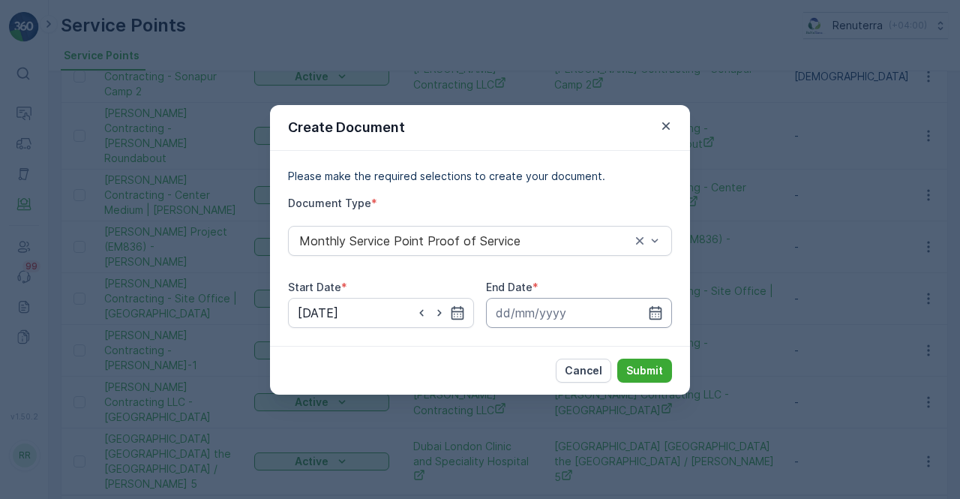
click at [661, 310] on icon "button" at bounding box center [656, 312] width 13 height 14
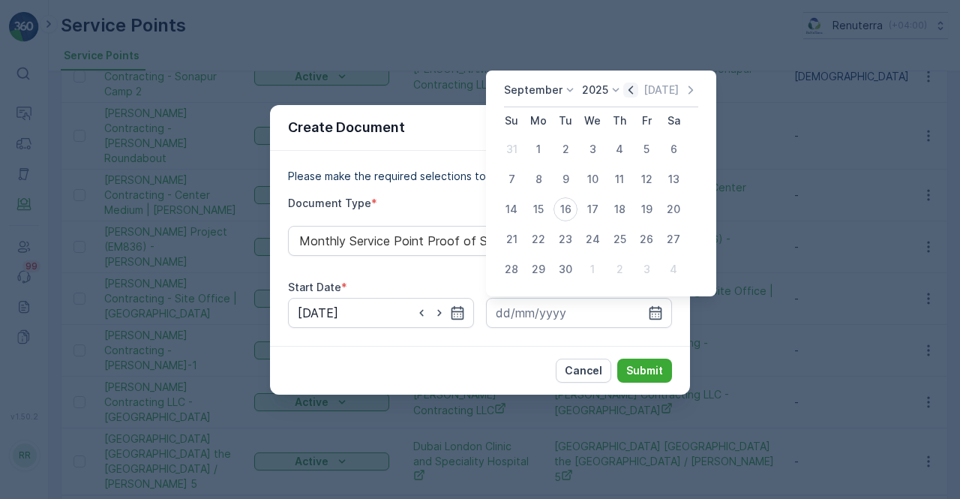
click at [626, 94] on icon "button" at bounding box center [630, 90] width 15 height 15
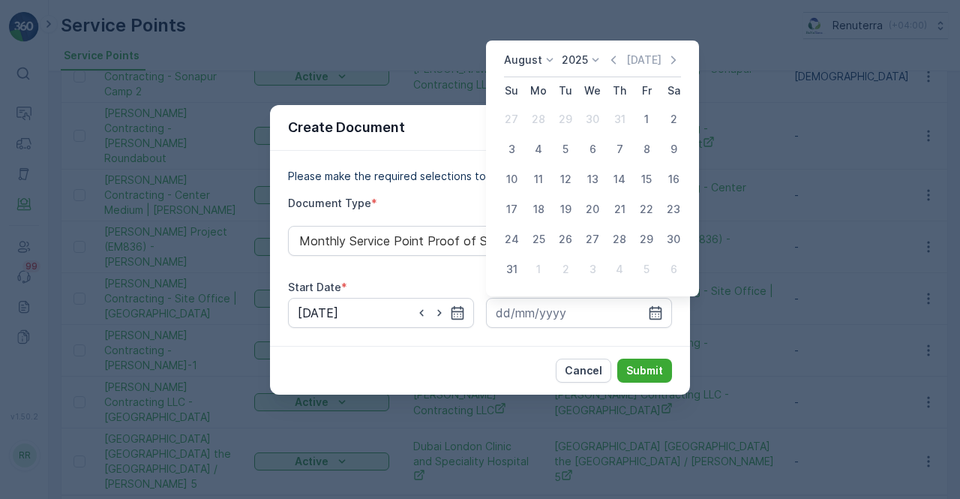
click at [507, 269] on div "31" at bounding box center [512, 269] width 24 height 24
type input "31.08.2025"
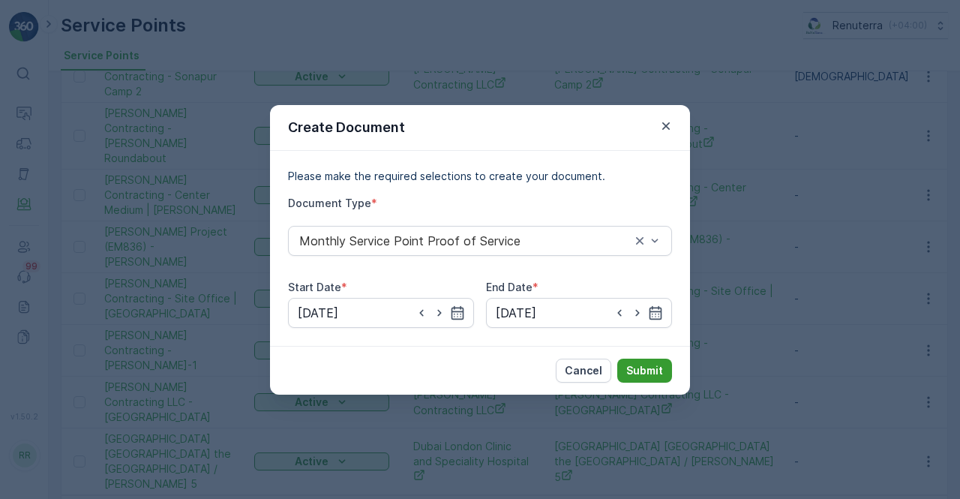
click at [639, 368] on p "Submit" at bounding box center [644, 370] width 37 height 15
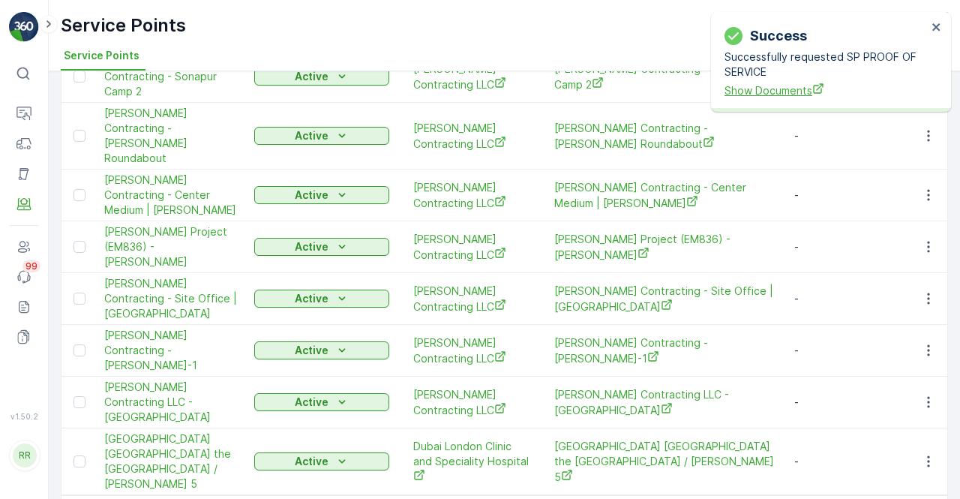
click at [776, 97] on span "Show Documents" at bounding box center [826, 91] width 203 height 16
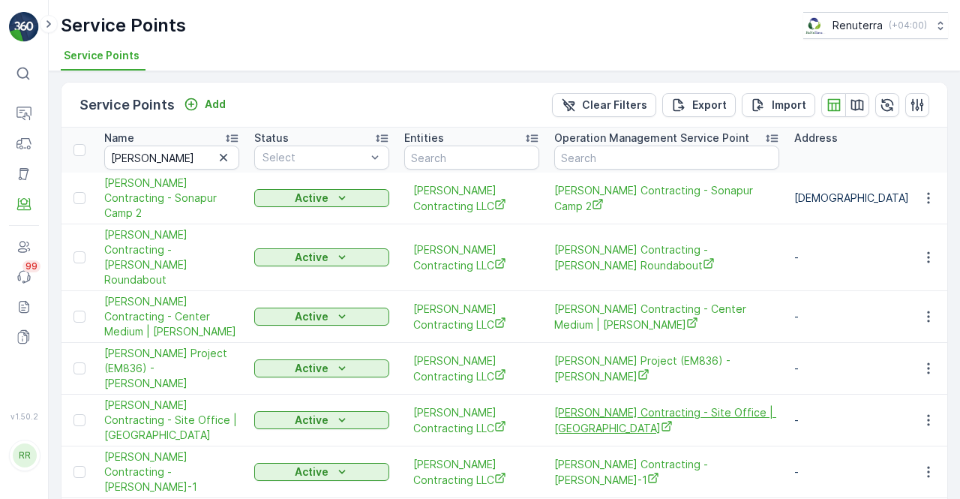
scroll to position [0, 0]
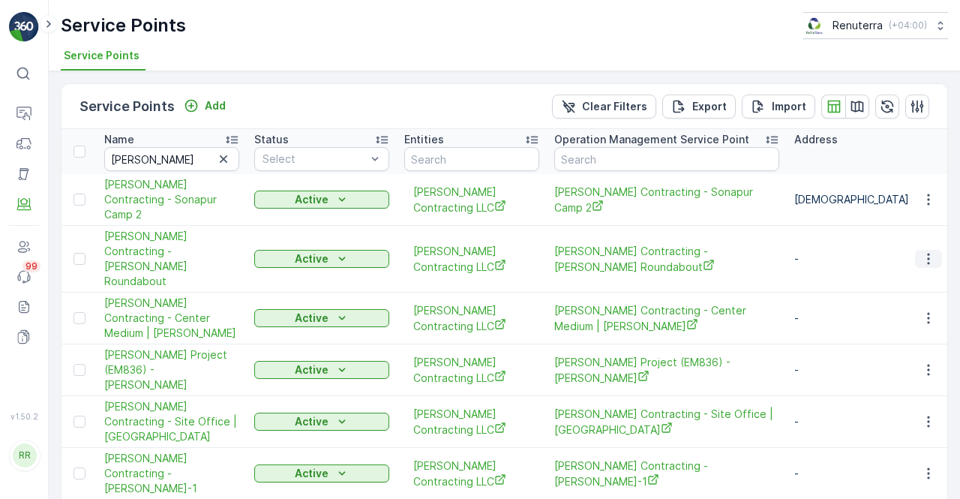
click at [929, 251] on icon "button" at bounding box center [928, 258] width 15 height 15
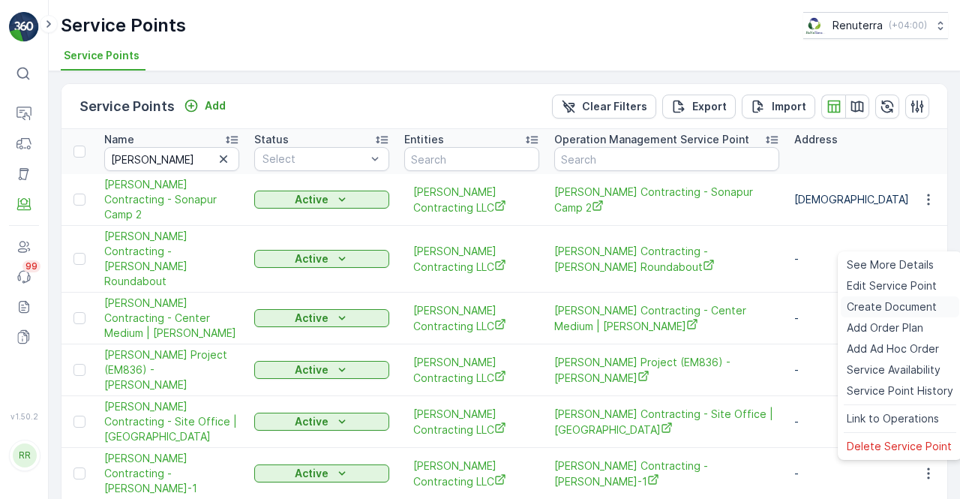
click at [867, 314] on span "Create Document" at bounding box center [892, 306] width 90 height 15
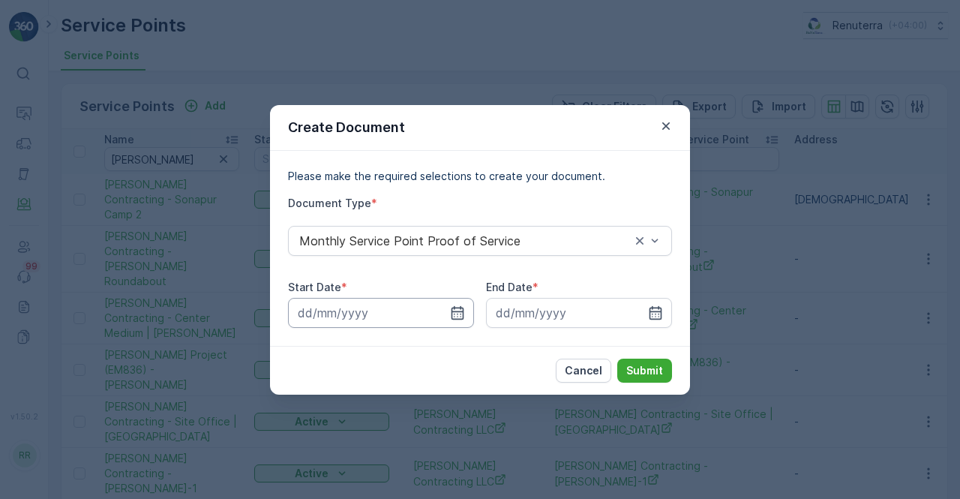
drag, startPoint x: 458, startPoint y: 316, endPoint x: 455, endPoint y: 299, distance: 17.4
click at [458, 313] on icon "button" at bounding box center [457, 312] width 15 height 15
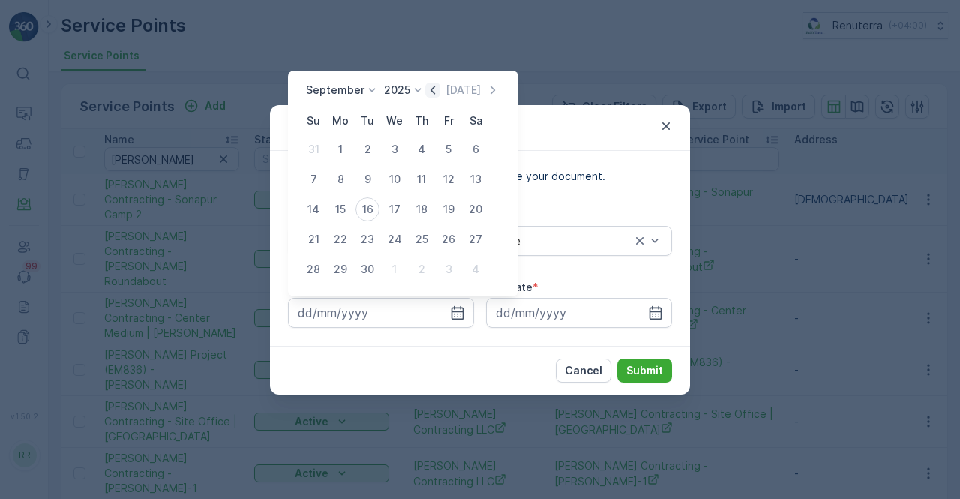
click at [435, 89] on div "Today" at bounding box center [462, 90] width 75 height 15
click at [431, 89] on icon "button" at bounding box center [432, 90] width 15 height 15
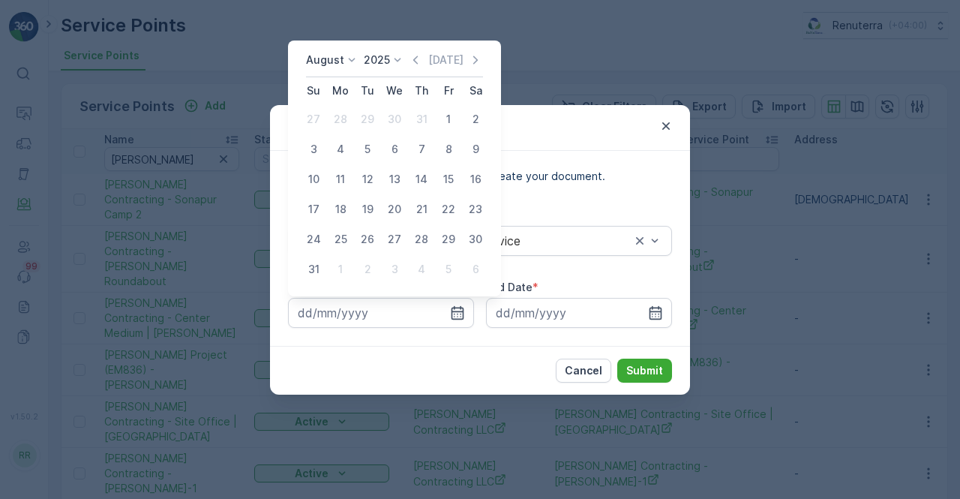
drag, startPoint x: 449, startPoint y: 124, endPoint x: 435, endPoint y: 130, distance: 15.5
click at [449, 123] on div "1" at bounding box center [449, 119] width 24 height 24
type input "01.08.2025"
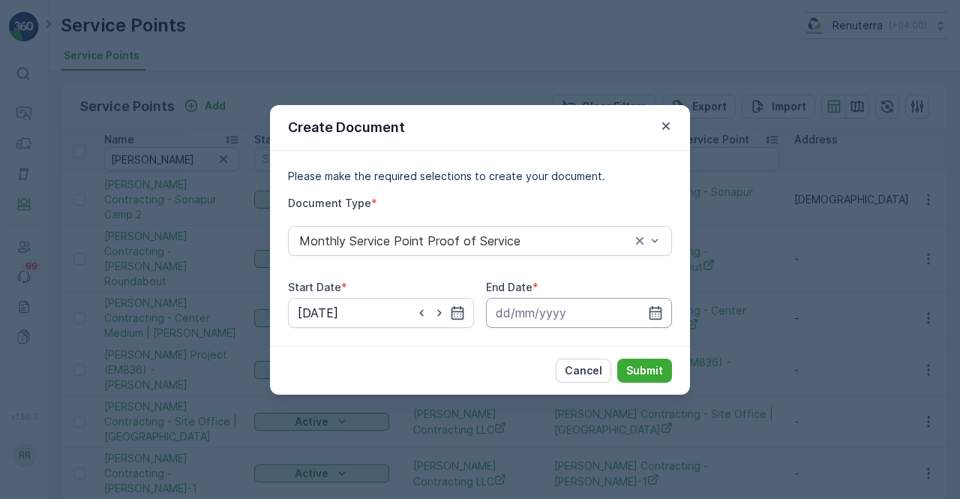
click at [665, 313] on input at bounding box center [579, 313] width 186 height 30
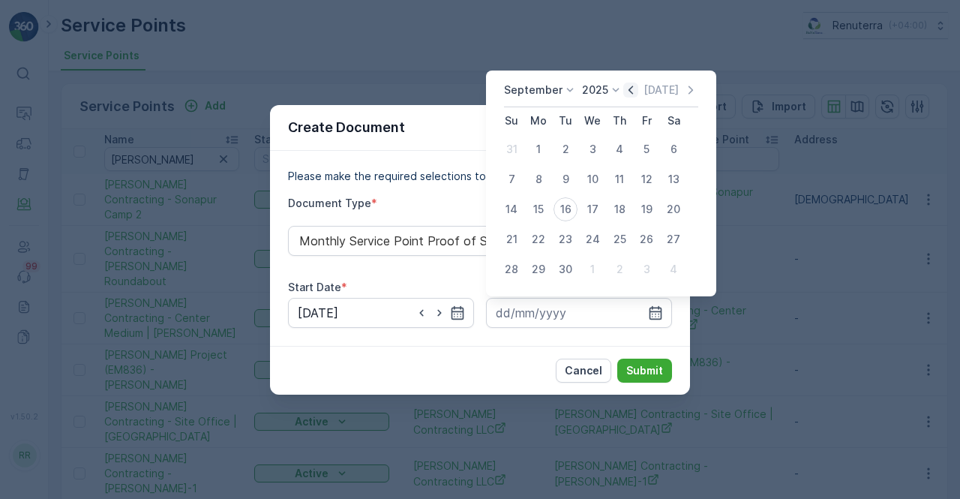
click at [632, 89] on icon "button" at bounding box center [630, 90] width 15 height 15
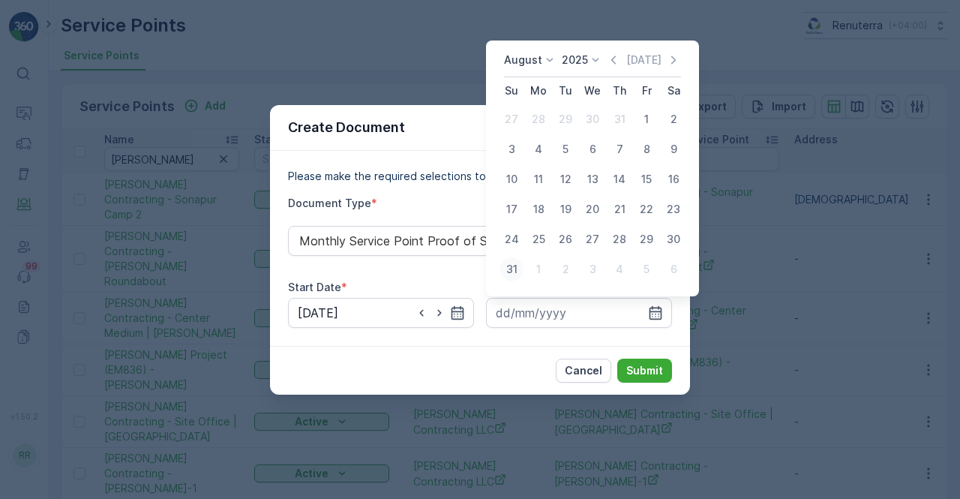
click at [511, 273] on div "31" at bounding box center [512, 269] width 24 height 24
type input "31.08.2025"
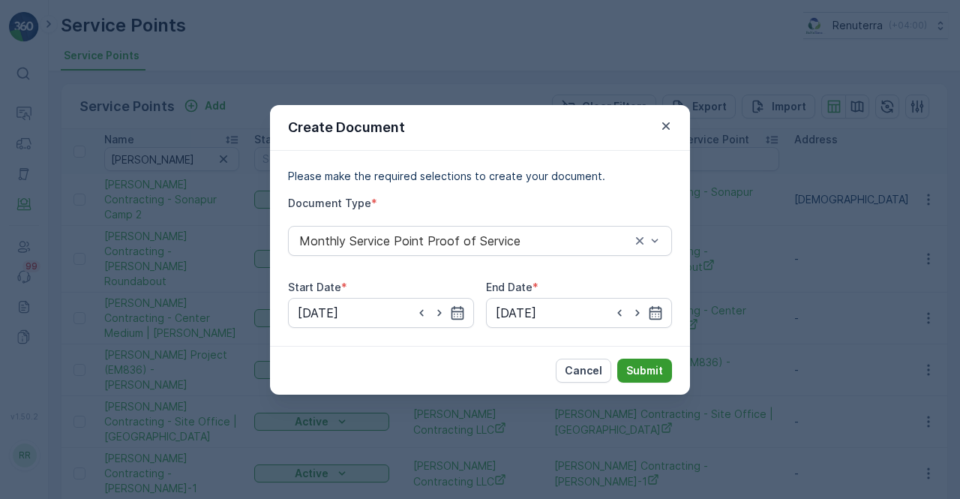
click at [650, 380] on button "Submit" at bounding box center [644, 371] width 55 height 24
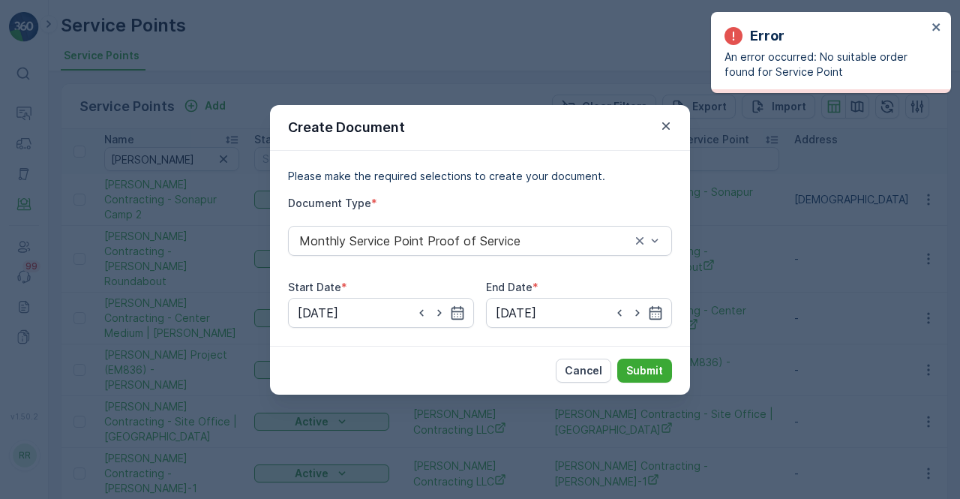
click at [664, 136] on div "Create Document" at bounding box center [480, 128] width 420 height 46
click at [671, 125] on icon "button" at bounding box center [666, 126] width 15 height 15
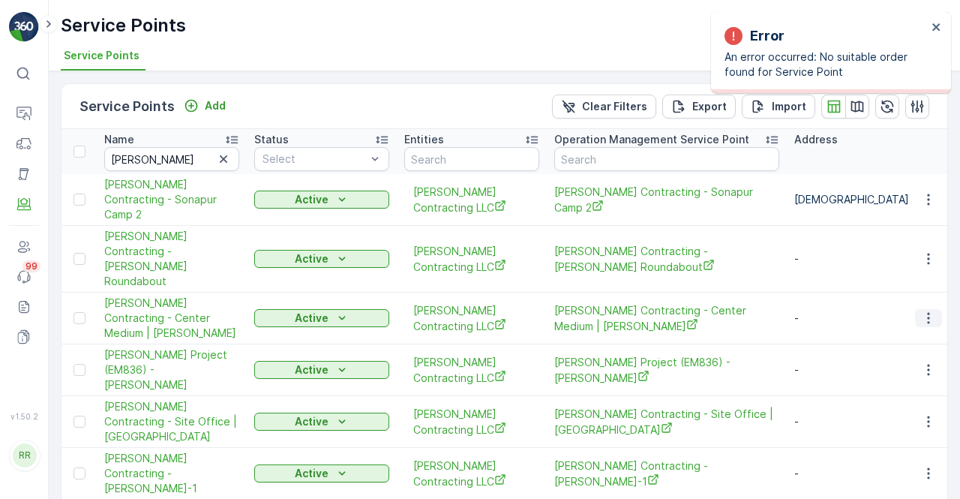
click at [927, 313] on icon "button" at bounding box center [928, 318] width 2 height 11
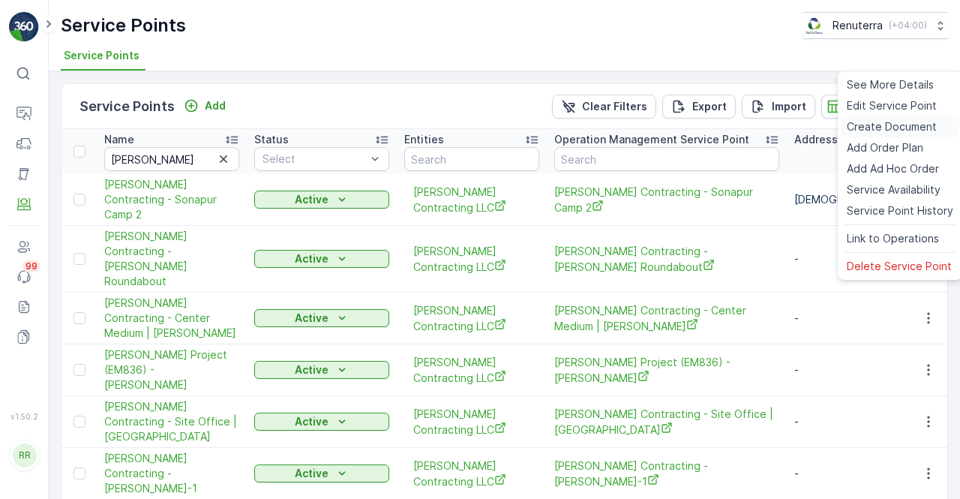
click at [888, 131] on span "Create Document" at bounding box center [892, 126] width 90 height 15
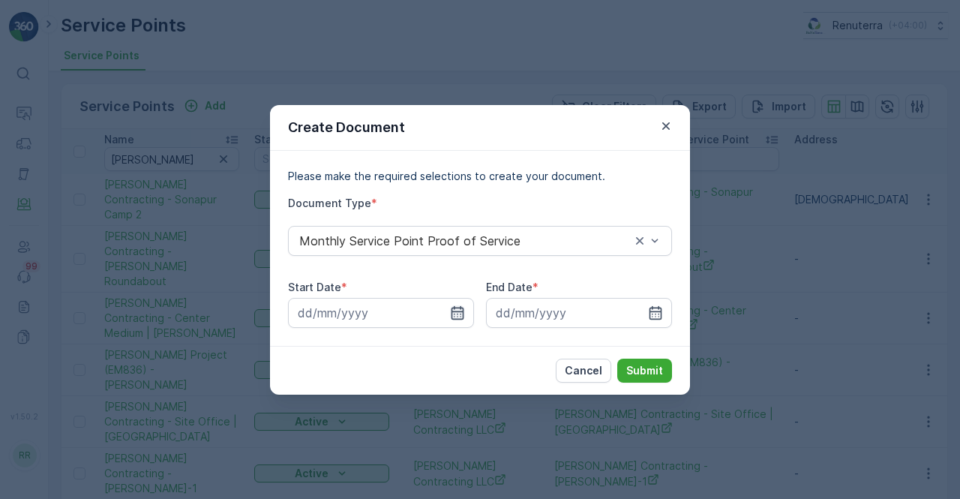
click at [460, 308] on icon "button" at bounding box center [458, 312] width 13 height 14
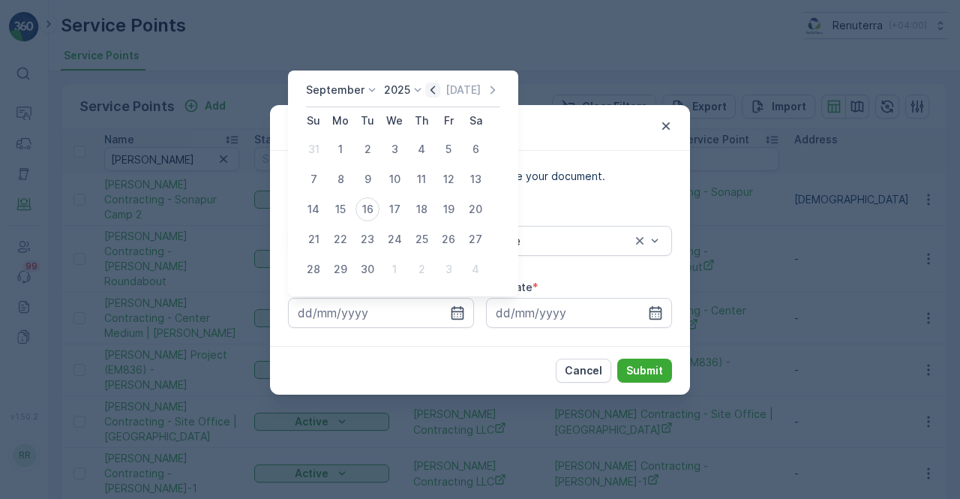
click at [431, 96] on icon "button" at bounding box center [432, 90] width 15 height 15
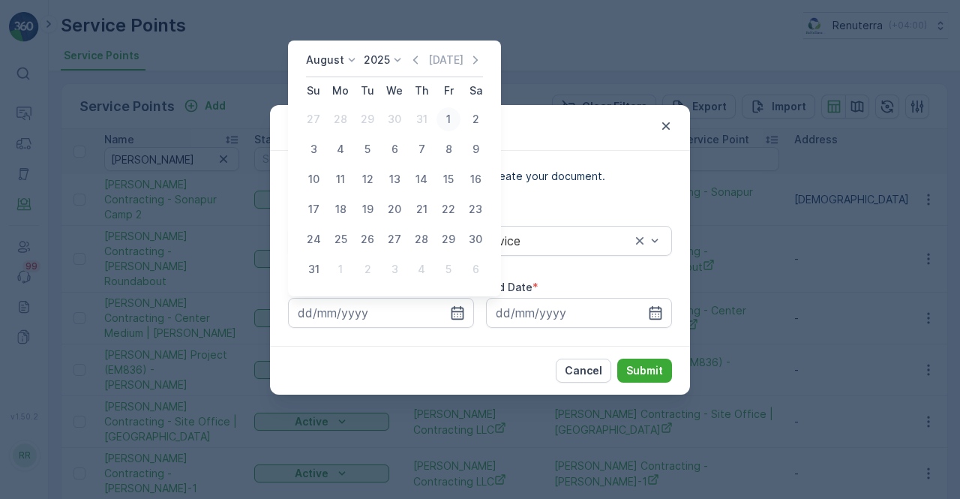
click at [449, 115] on div "1" at bounding box center [449, 119] width 24 height 24
type input "01.08.2025"
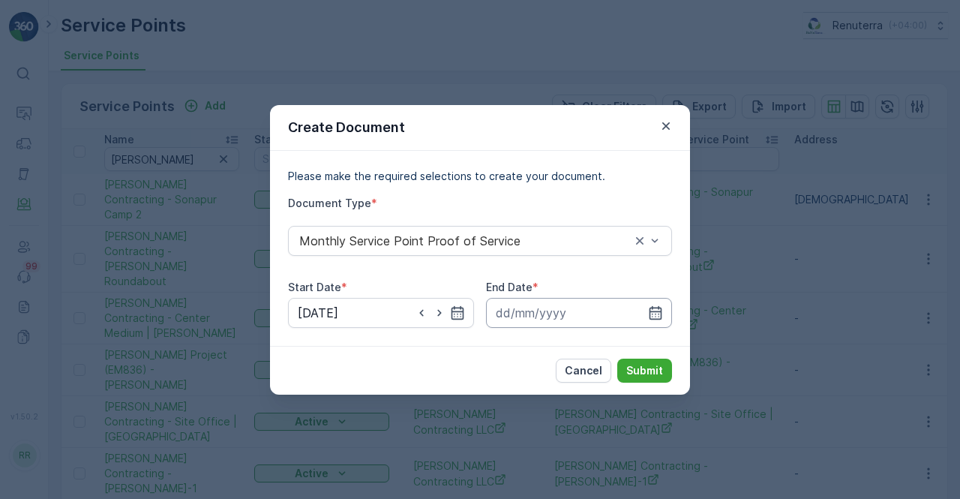
drag, startPoint x: 659, startPoint y: 307, endPoint x: 655, endPoint y: 299, distance: 8.4
click at [659, 307] on icon "button" at bounding box center [656, 312] width 13 height 14
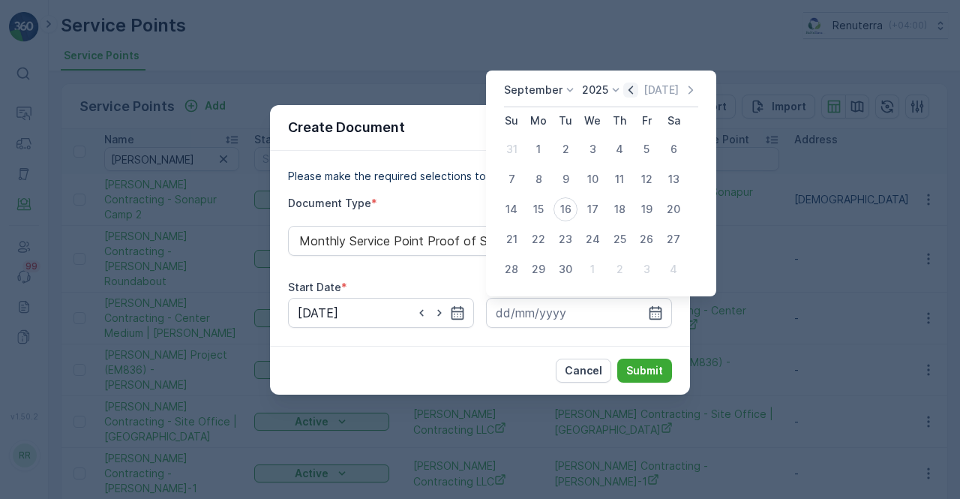
click at [629, 88] on icon "button" at bounding box center [631, 90] width 5 height 8
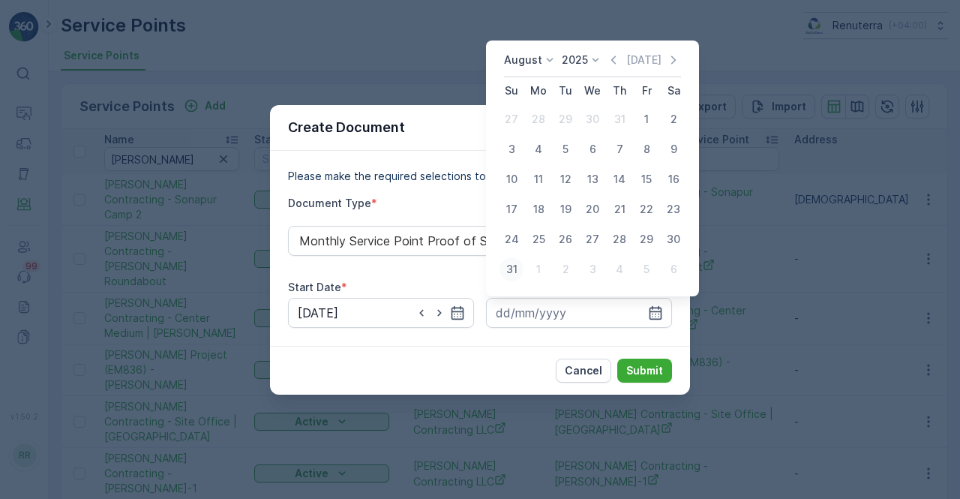
click at [518, 269] on div "31" at bounding box center [512, 269] width 24 height 24
type input "31.08.2025"
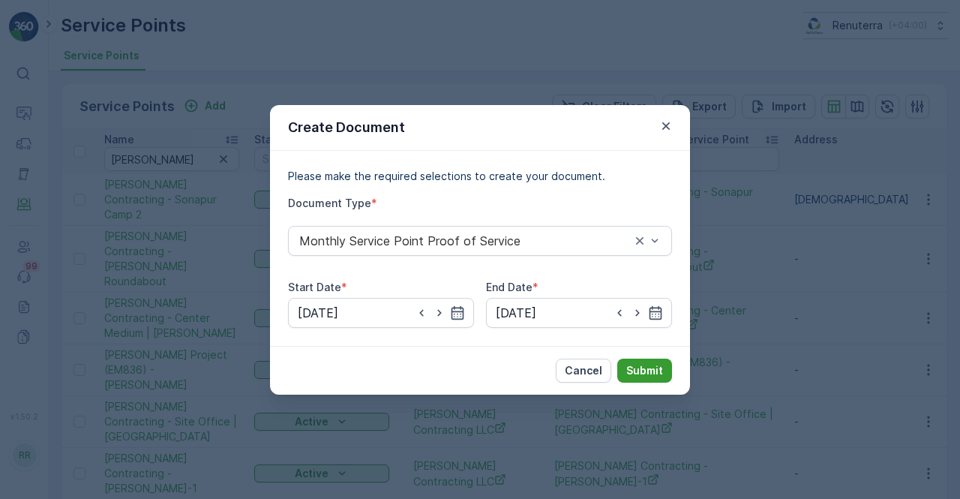
click at [656, 370] on p "Submit" at bounding box center [644, 370] width 37 height 15
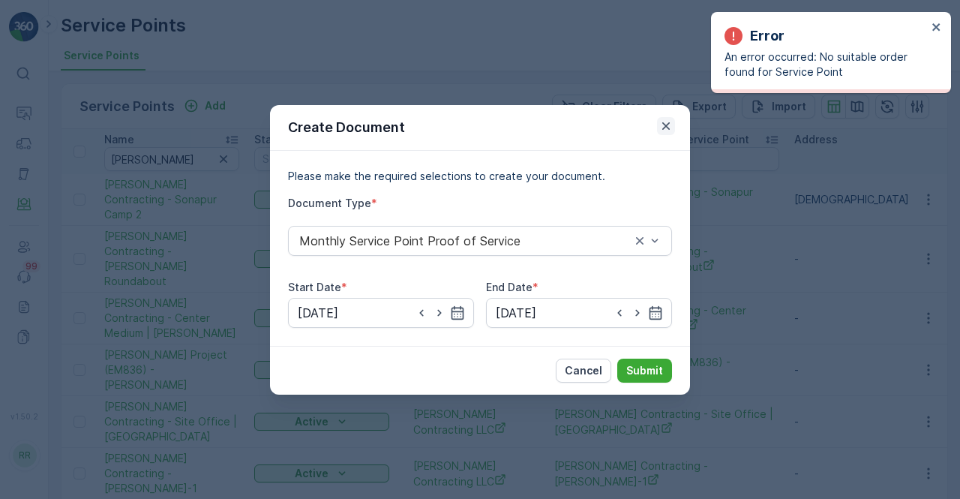
click at [672, 125] on icon "button" at bounding box center [666, 126] width 15 height 15
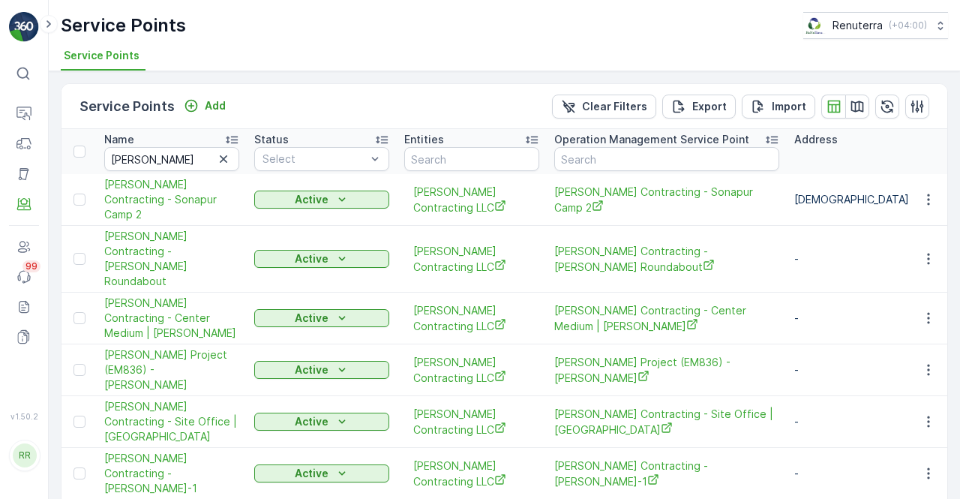
scroll to position [75, 0]
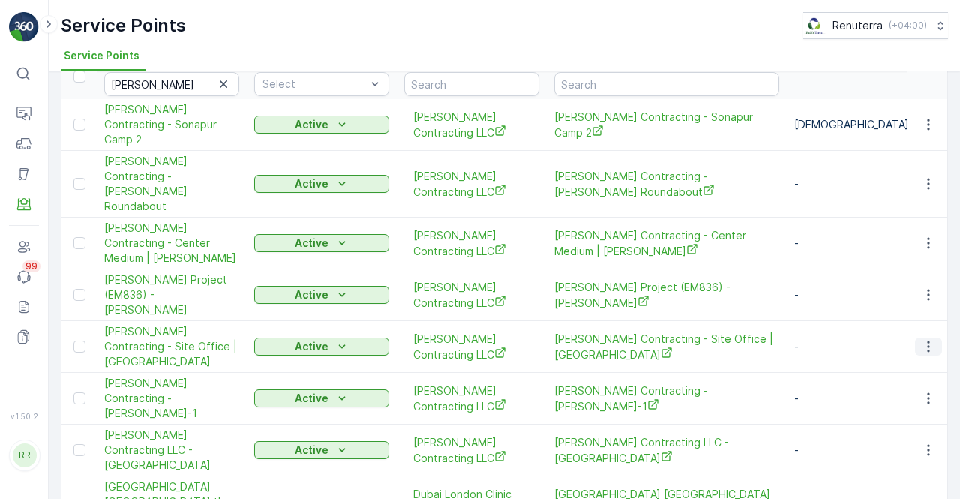
click at [926, 339] on icon "button" at bounding box center [928, 346] width 15 height 15
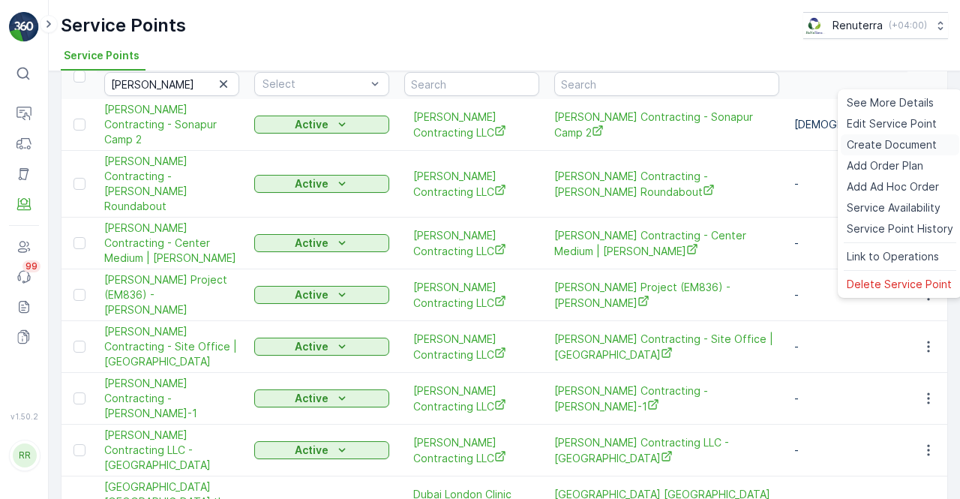
click at [867, 142] on span "Create Document" at bounding box center [892, 144] width 90 height 15
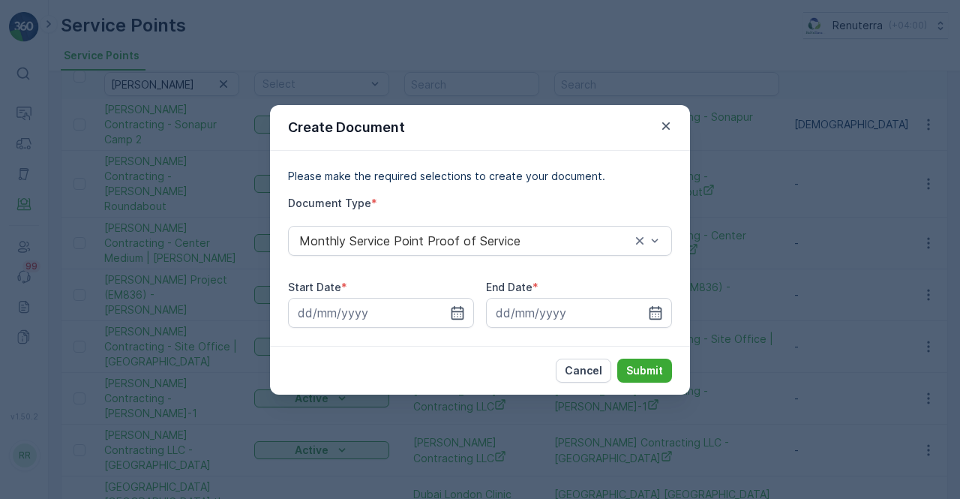
drag, startPoint x: 455, startPoint y: 310, endPoint x: 469, endPoint y: 262, distance: 50.1
click at [459, 299] on div at bounding box center [381, 313] width 186 height 30
click at [453, 314] on icon "button" at bounding box center [457, 312] width 15 height 15
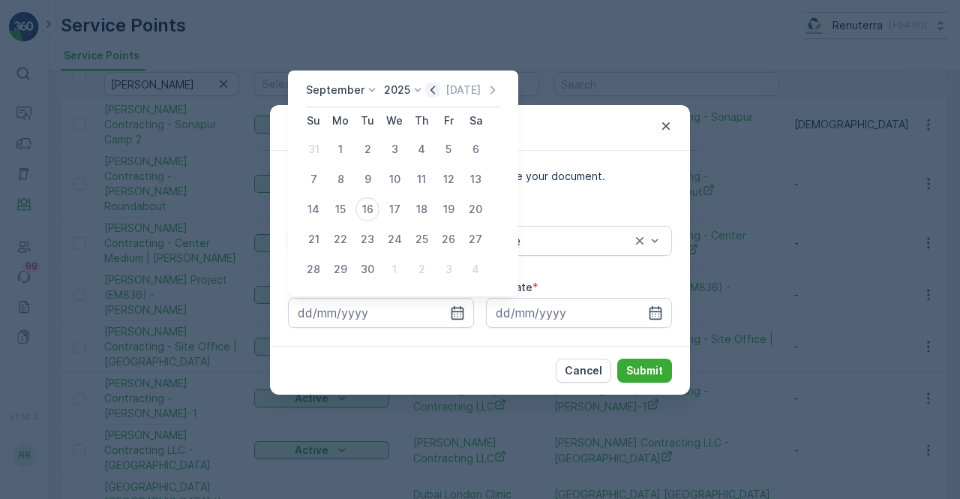
click at [431, 92] on icon "button" at bounding box center [433, 90] width 5 height 8
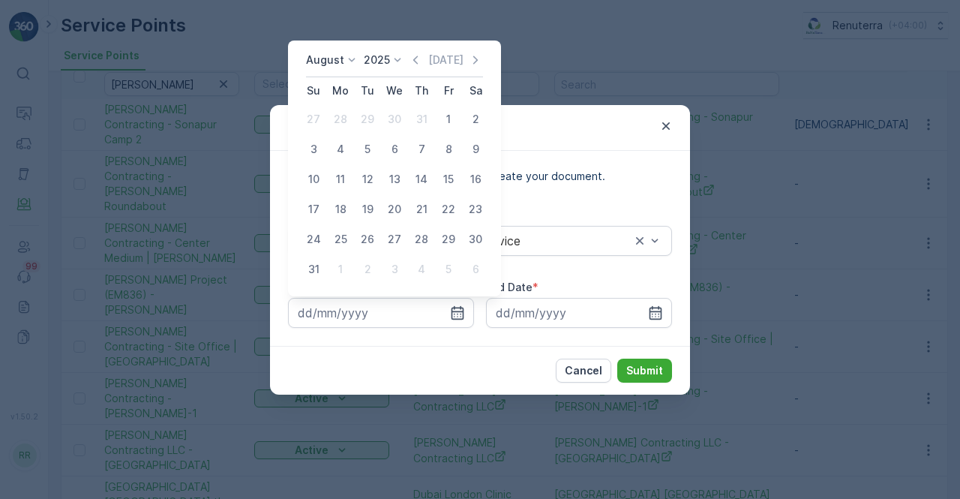
drag, startPoint x: 444, startPoint y: 114, endPoint x: 451, endPoint y: 124, distance: 11.9
click at [444, 114] on div "1" at bounding box center [449, 119] width 24 height 24
type input "01.08.2025"
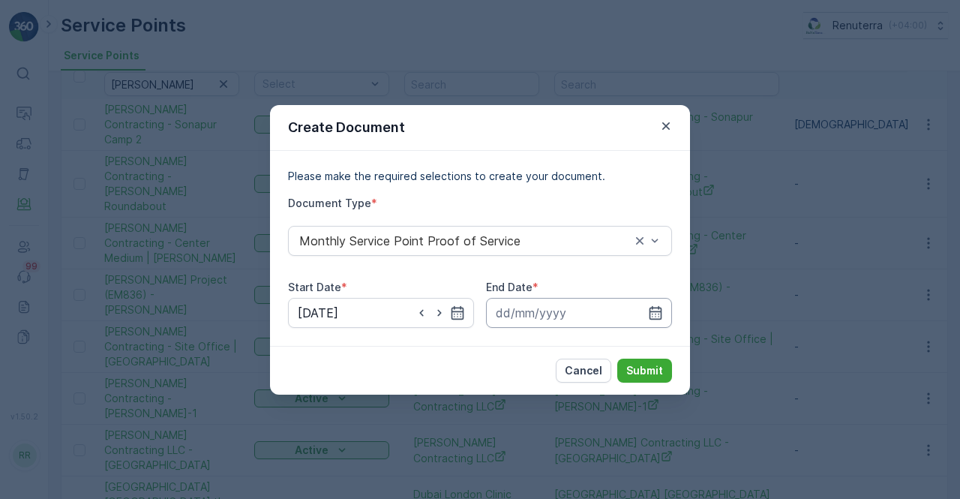
drag, startPoint x: 655, startPoint y: 313, endPoint x: 656, endPoint y: 298, distance: 15.0
click at [656, 311] on icon "button" at bounding box center [655, 312] width 15 height 15
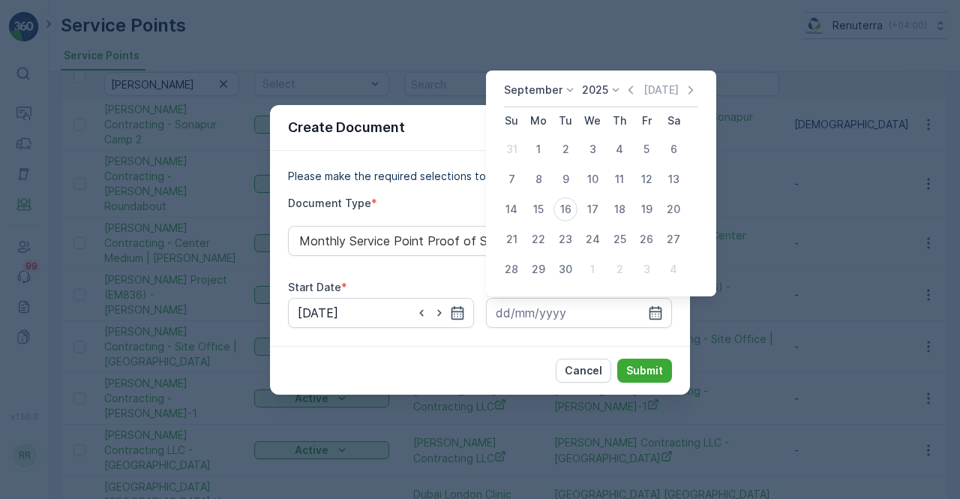
click at [626, 87] on icon "button" at bounding box center [630, 90] width 15 height 15
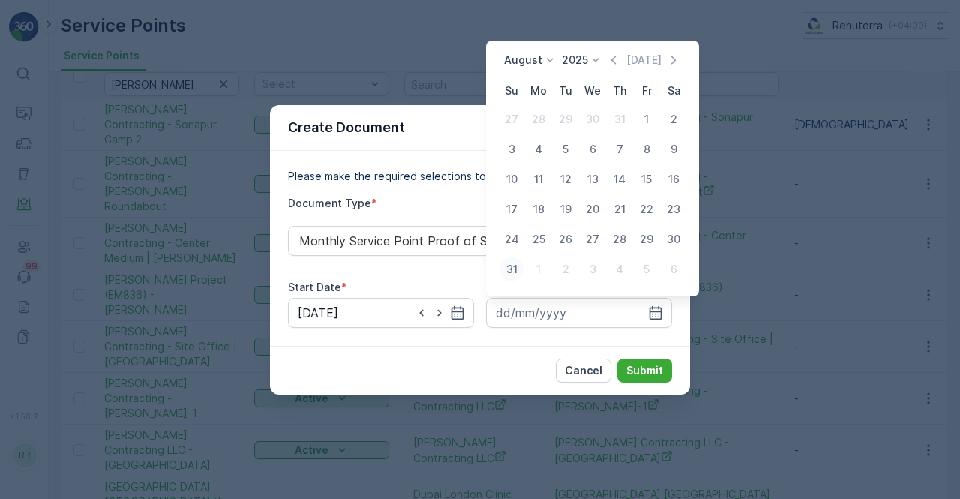
click at [515, 271] on div "31" at bounding box center [512, 269] width 24 height 24
type input "31.08.2025"
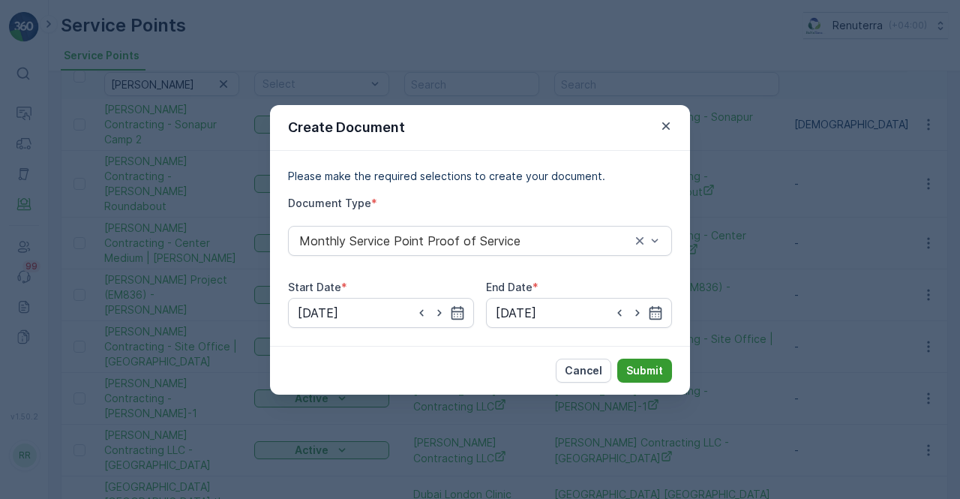
click at [639, 368] on p "Submit" at bounding box center [644, 370] width 37 height 15
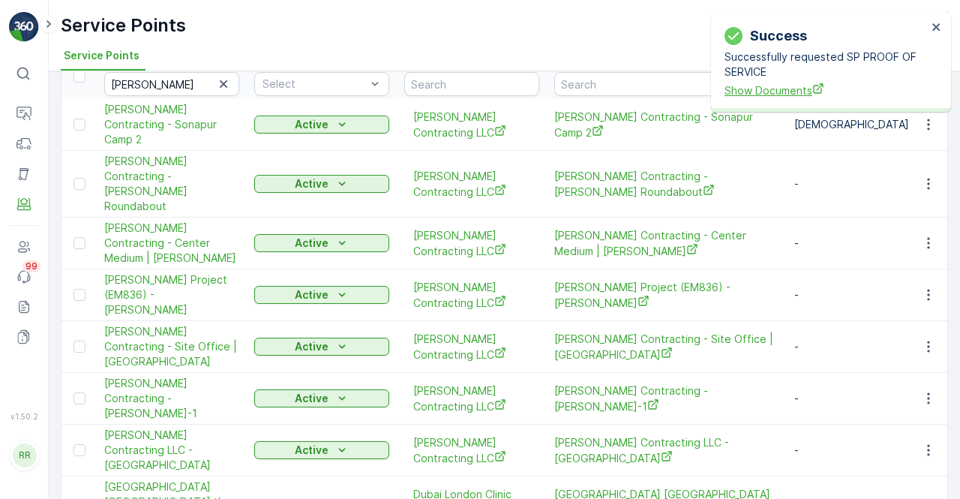
click at [774, 89] on span "Show Documents" at bounding box center [826, 91] width 203 height 16
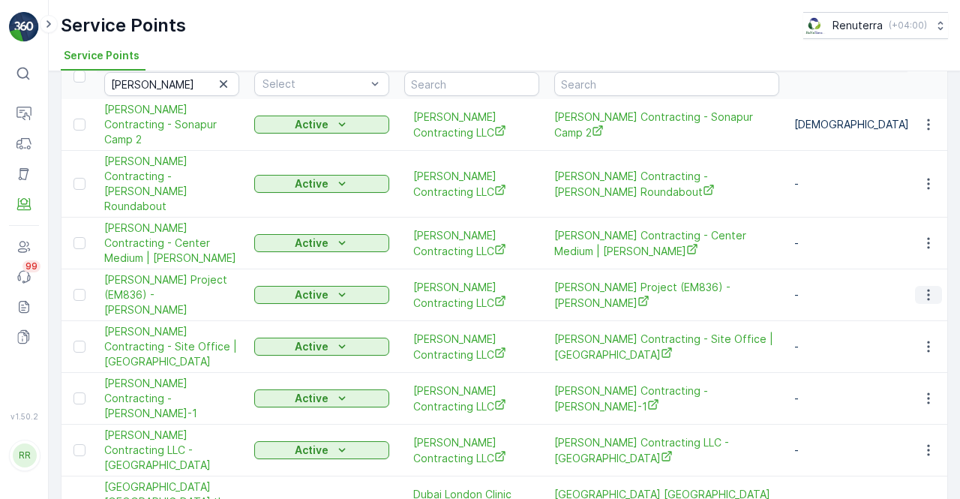
click at [927, 287] on icon "button" at bounding box center [928, 294] width 15 height 15
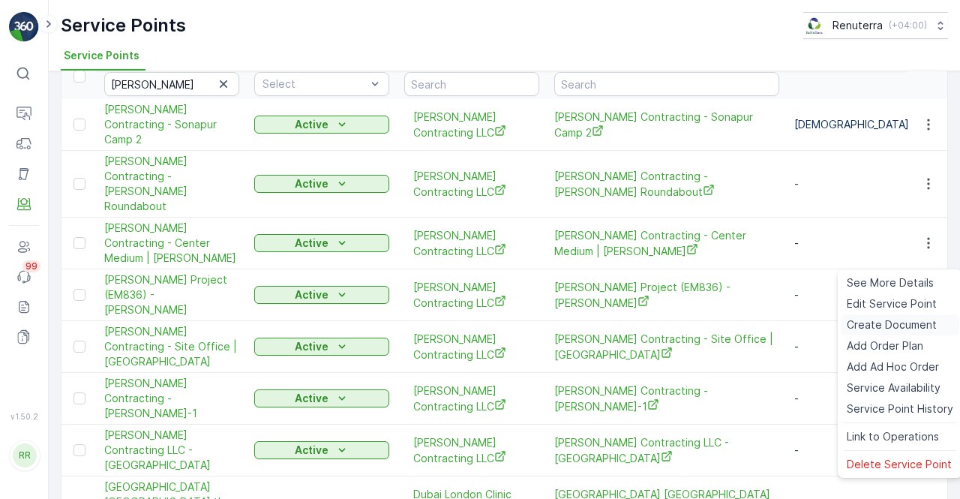
click at [866, 323] on span "Create Document" at bounding box center [892, 324] width 90 height 15
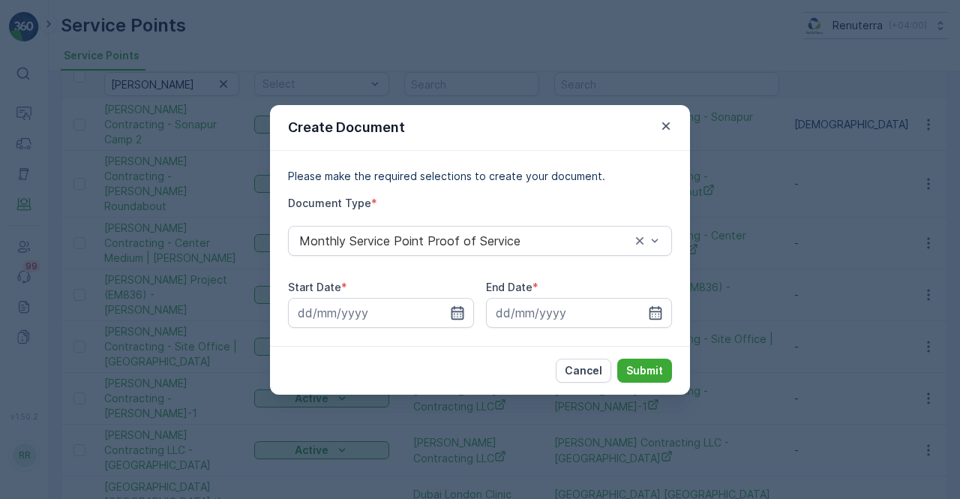
click at [451, 314] on icon "button" at bounding box center [457, 312] width 15 height 15
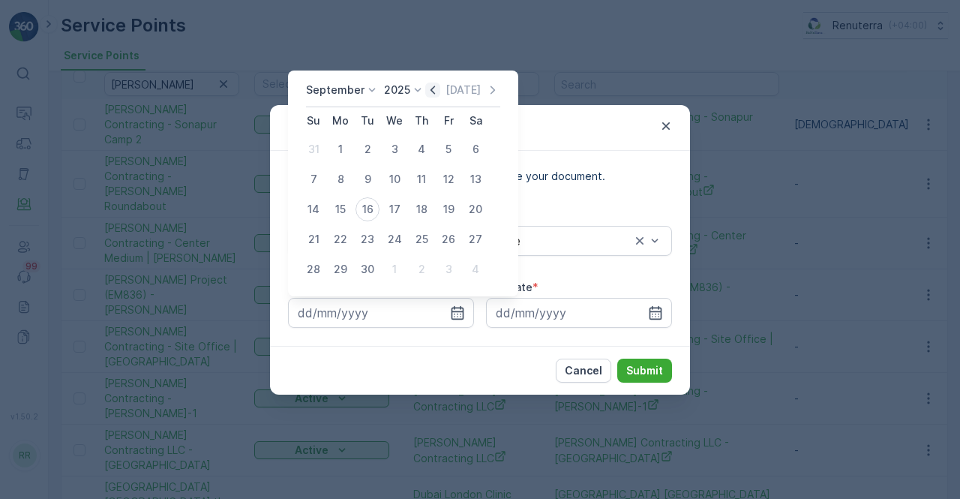
click at [431, 92] on icon "button" at bounding box center [433, 90] width 5 height 8
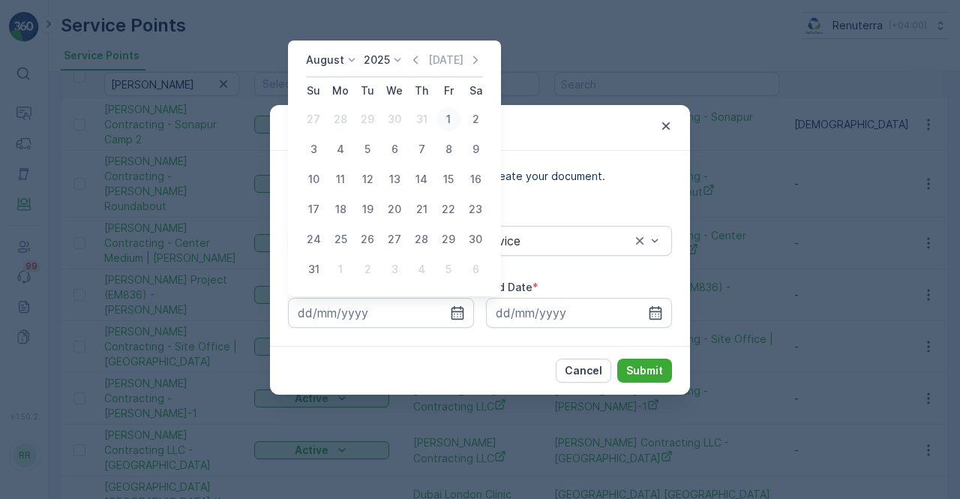
click at [445, 123] on div "1" at bounding box center [449, 119] width 24 height 24
type input "01.08.2025"
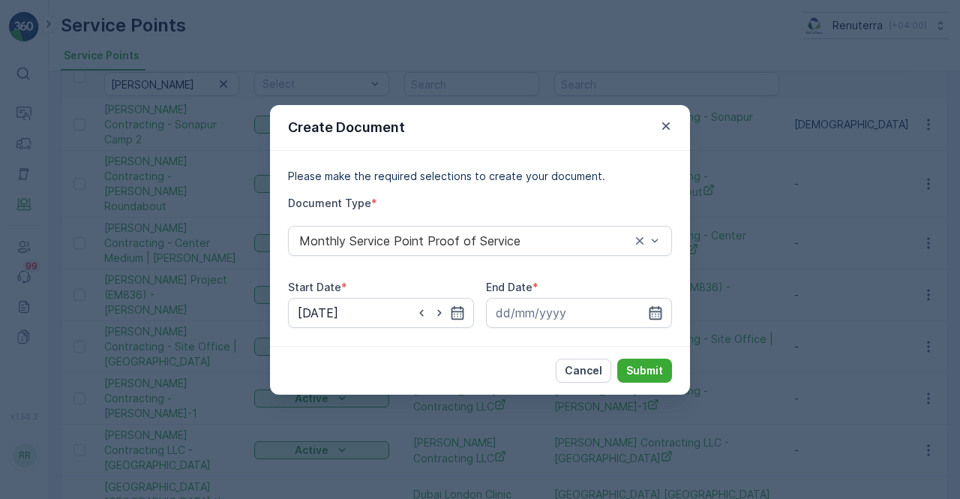
click at [653, 311] on icon "button" at bounding box center [656, 312] width 13 height 14
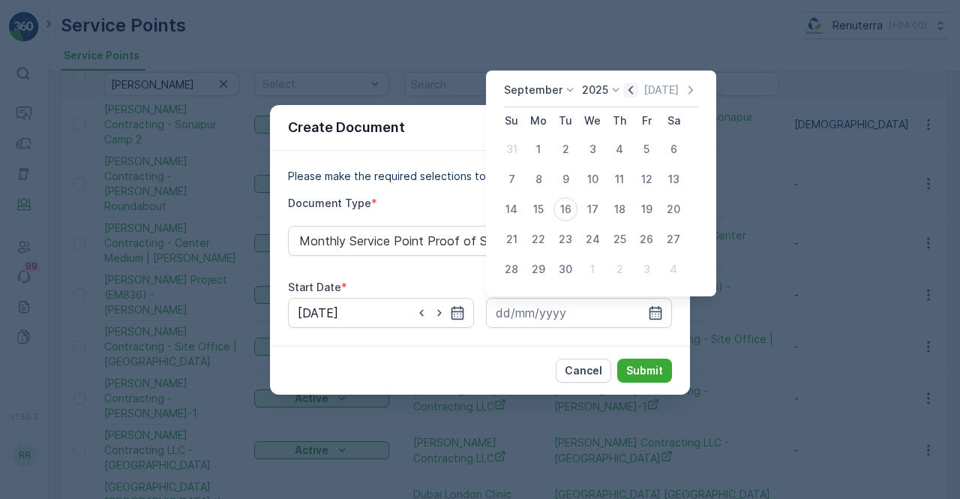
click at [631, 89] on icon "button" at bounding box center [630, 90] width 15 height 15
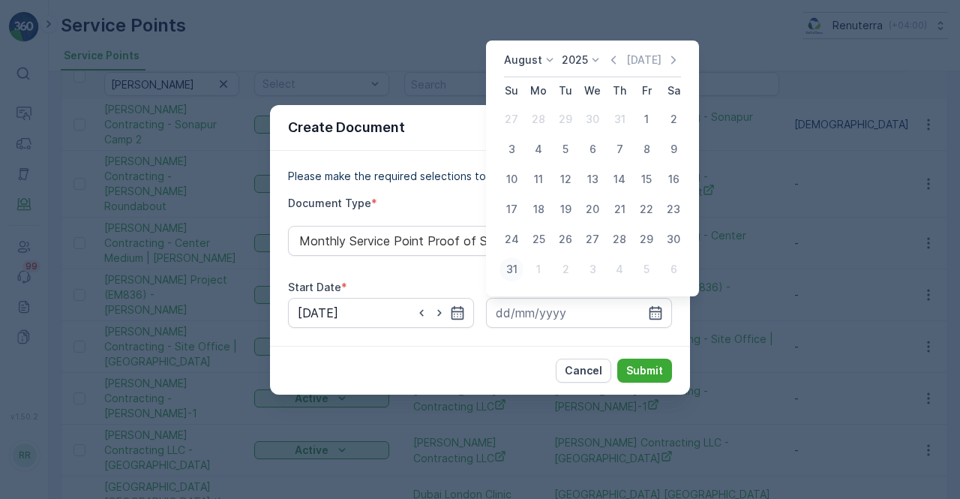
click at [505, 269] on div "31" at bounding box center [512, 269] width 24 height 24
type input "31.08.2025"
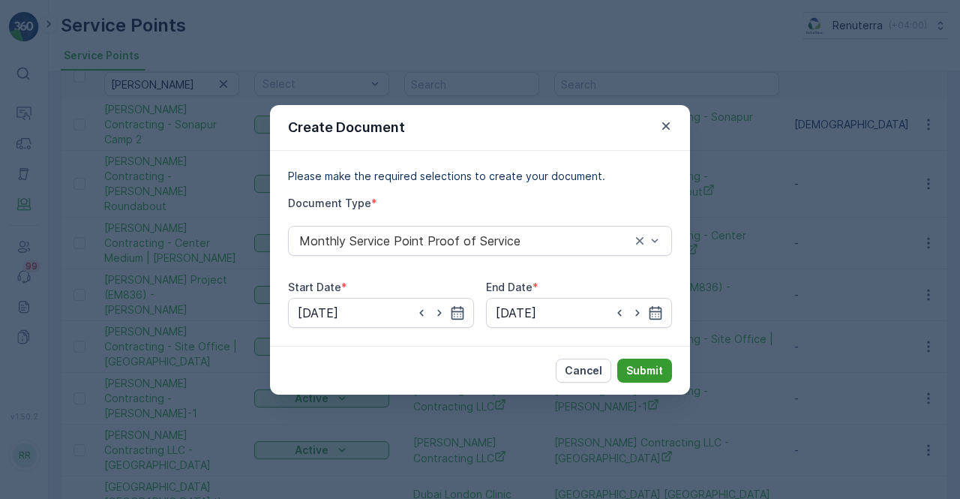
click at [630, 367] on p "Submit" at bounding box center [644, 370] width 37 height 15
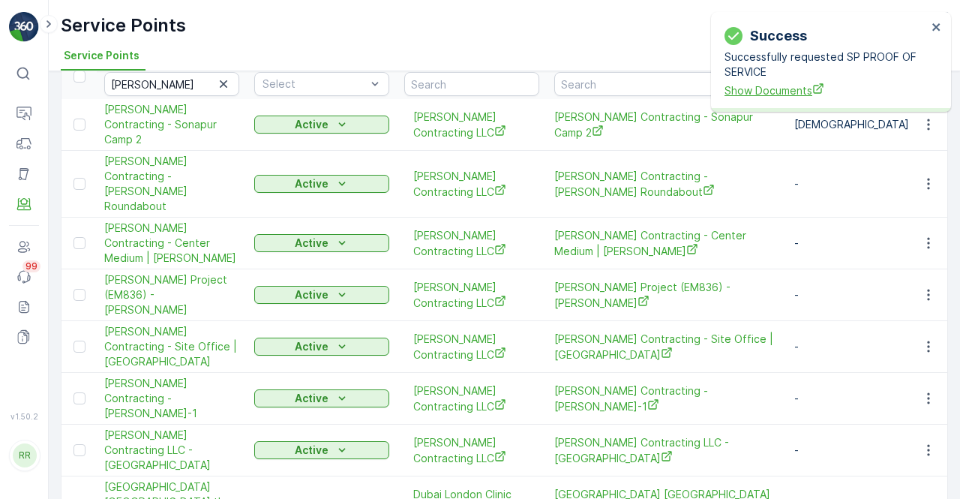
click at [752, 97] on span "Show Documents" at bounding box center [826, 91] width 203 height 16
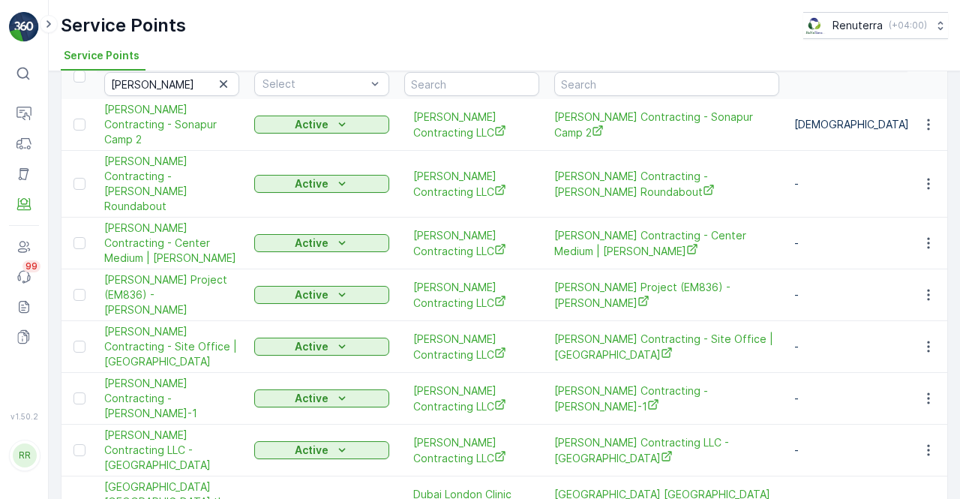
scroll to position [123, 0]
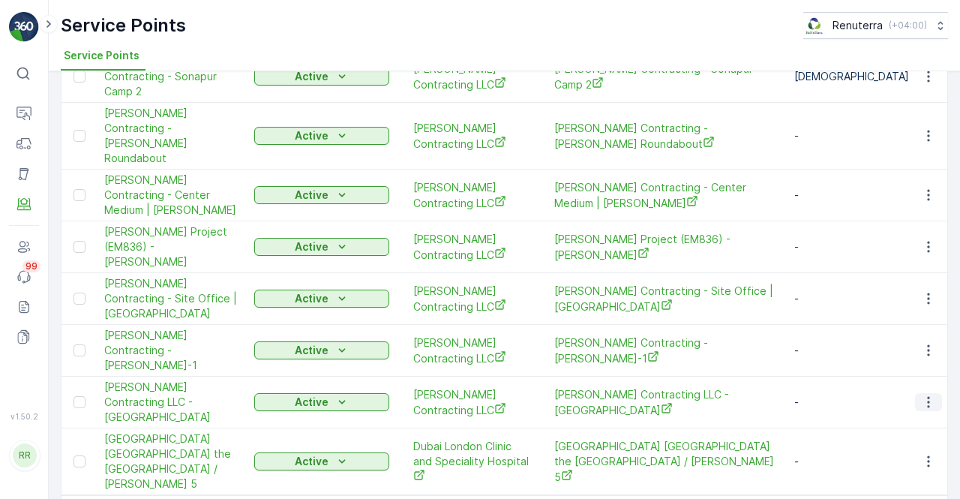
click at [923, 395] on icon "button" at bounding box center [928, 402] width 15 height 15
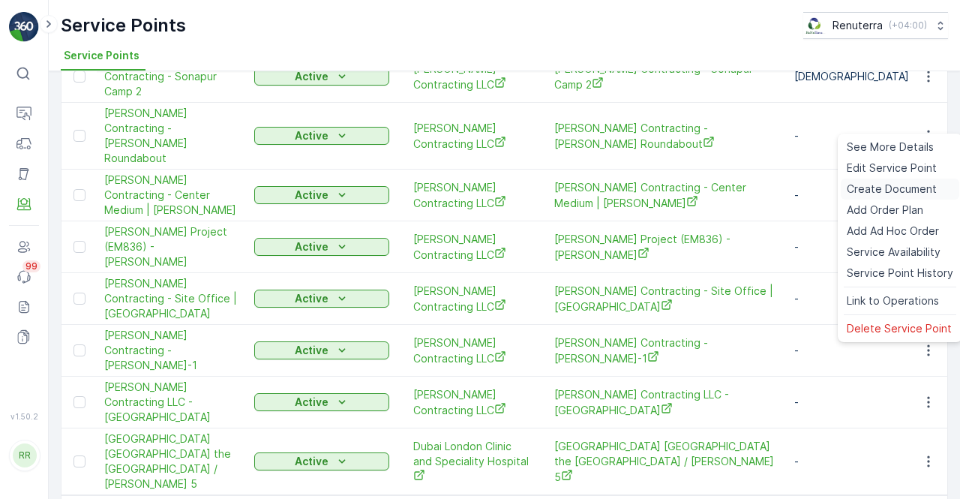
click at [873, 182] on span "Create Document" at bounding box center [892, 189] width 90 height 15
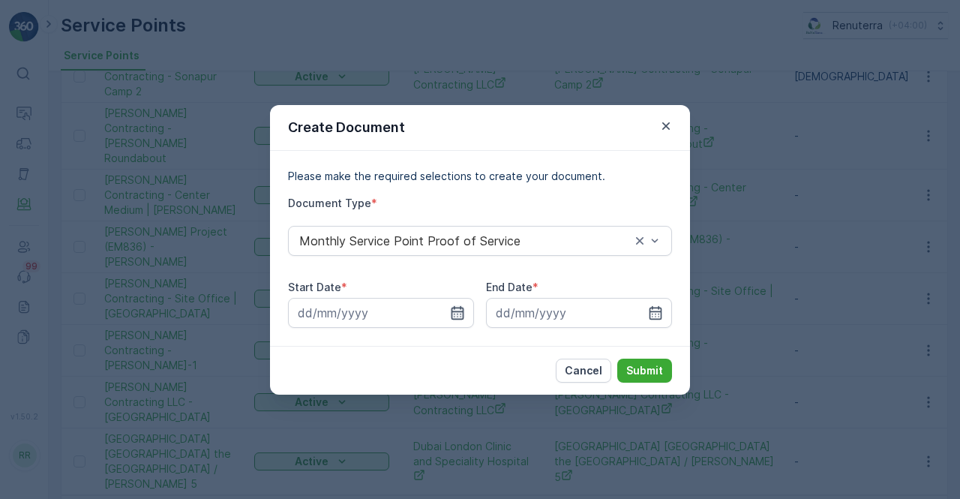
click at [459, 305] on div at bounding box center [381, 313] width 186 height 30
click at [453, 307] on icon "button" at bounding box center [458, 312] width 13 height 14
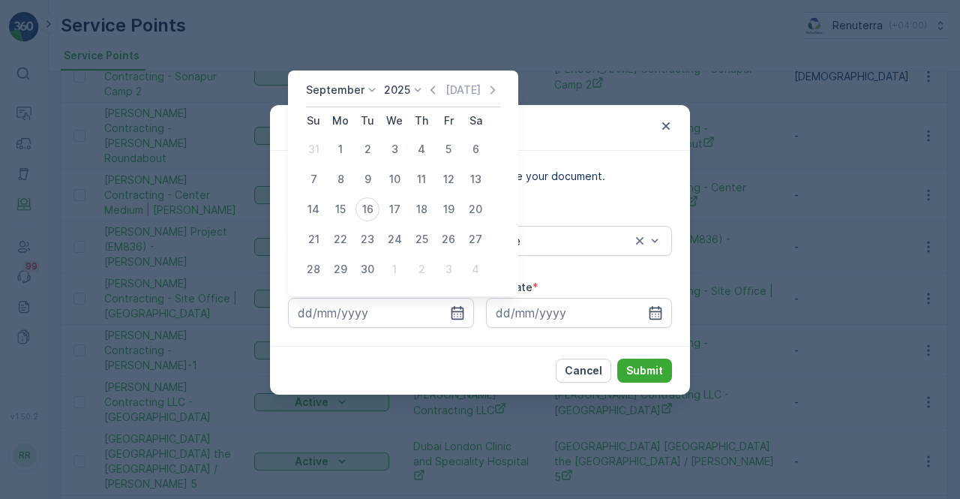
drag, startPoint x: 426, startPoint y: 91, endPoint x: 432, endPoint y: 101, distance: 12.1
click at [426, 91] on icon "button" at bounding box center [432, 90] width 15 height 15
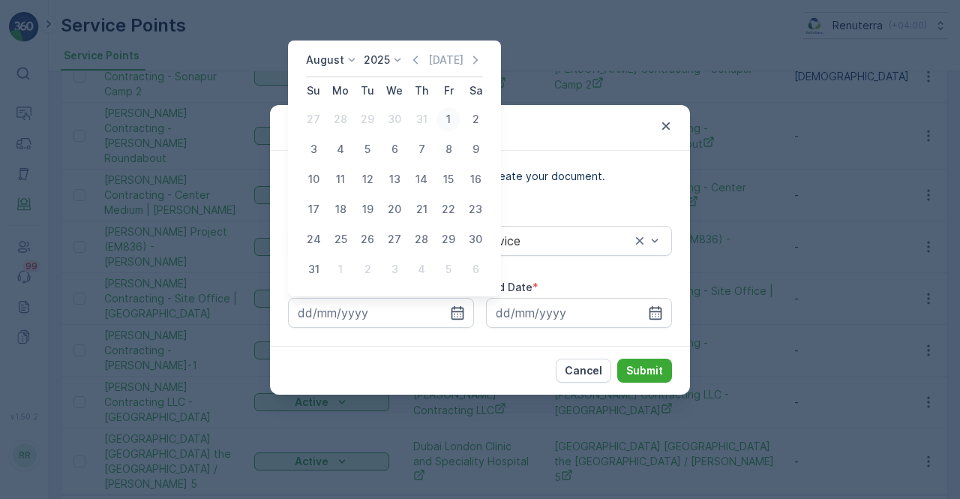
click at [449, 115] on div "1" at bounding box center [449, 119] width 24 height 24
type input "01.08.2025"
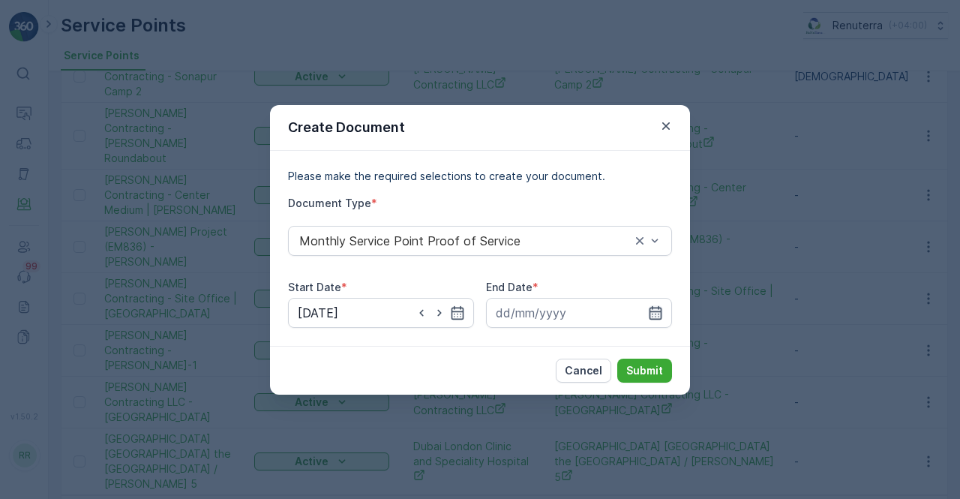
drag, startPoint x: 657, startPoint y: 313, endPoint x: 656, endPoint y: 305, distance: 7.5
click at [656, 305] on icon "button" at bounding box center [655, 312] width 15 height 15
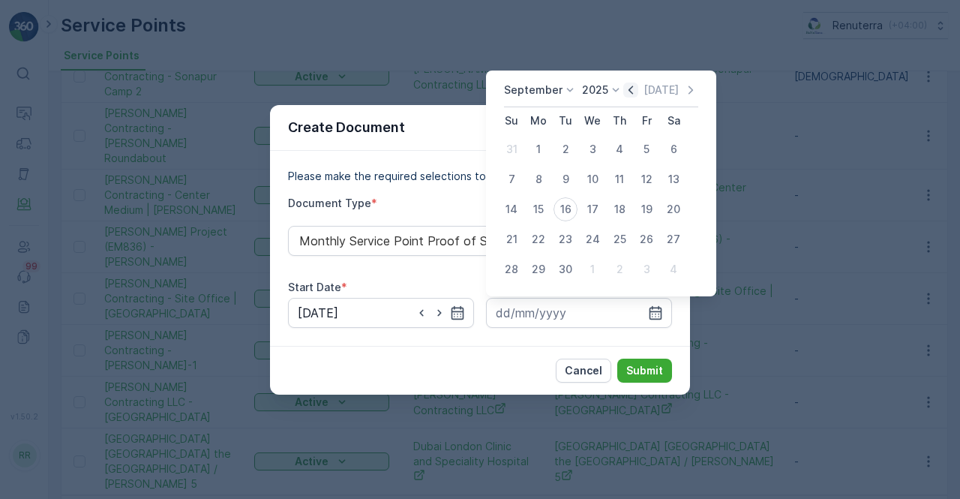
click at [627, 86] on icon "button" at bounding box center [630, 90] width 15 height 15
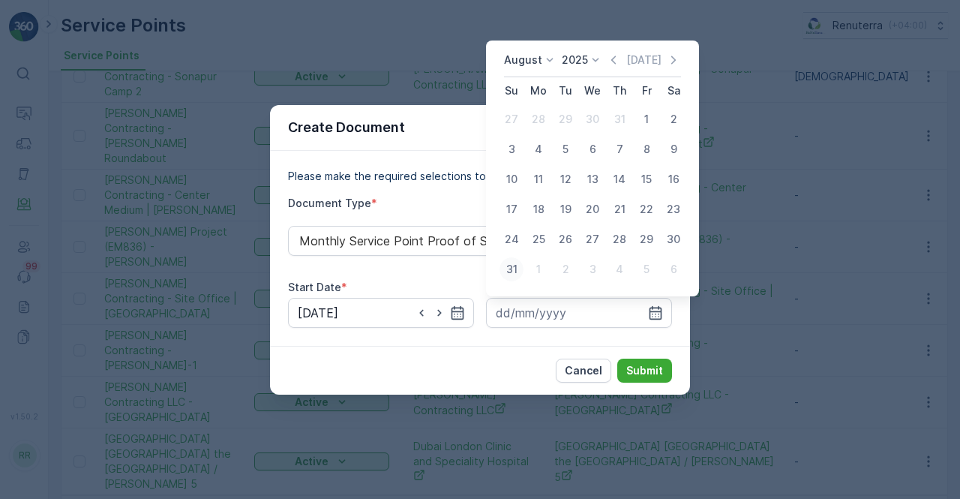
click at [512, 266] on div "31" at bounding box center [512, 269] width 24 height 24
type input "31.08.2025"
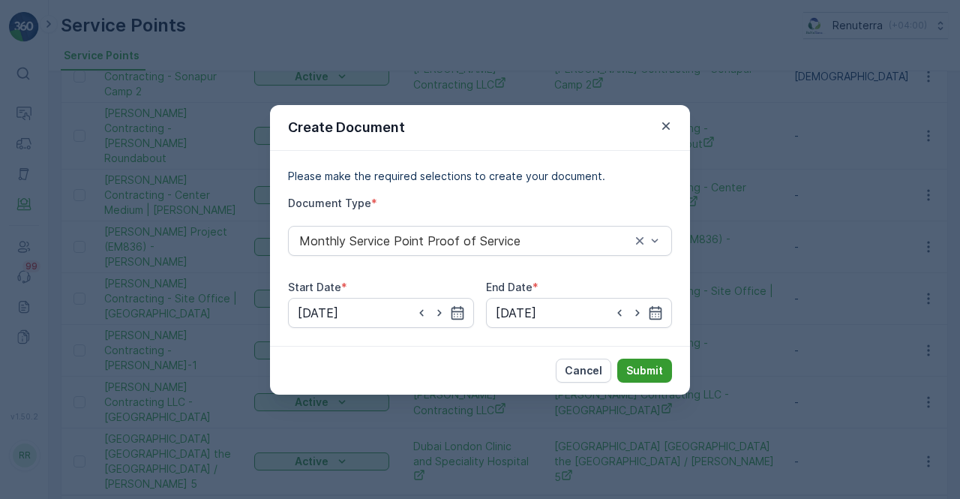
click at [651, 375] on p "Submit" at bounding box center [644, 370] width 37 height 15
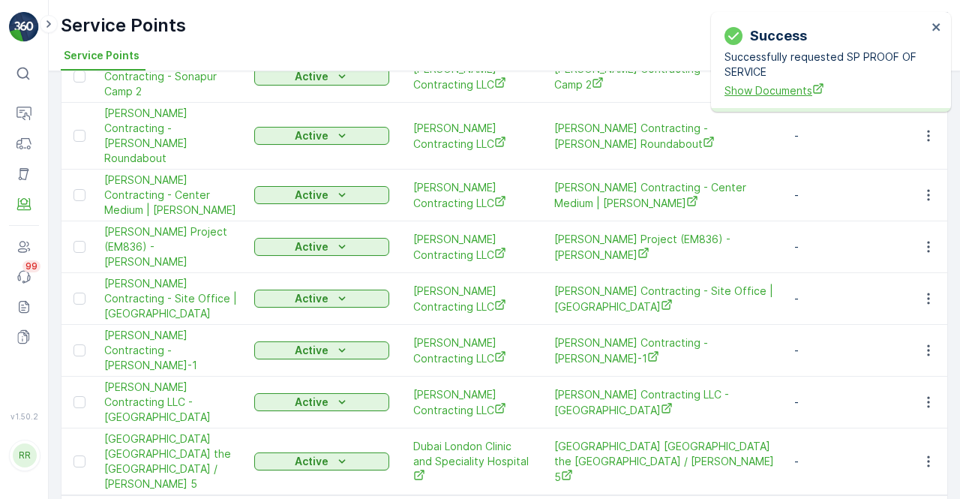
click at [766, 95] on span "Show Documents" at bounding box center [826, 91] width 203 height 16
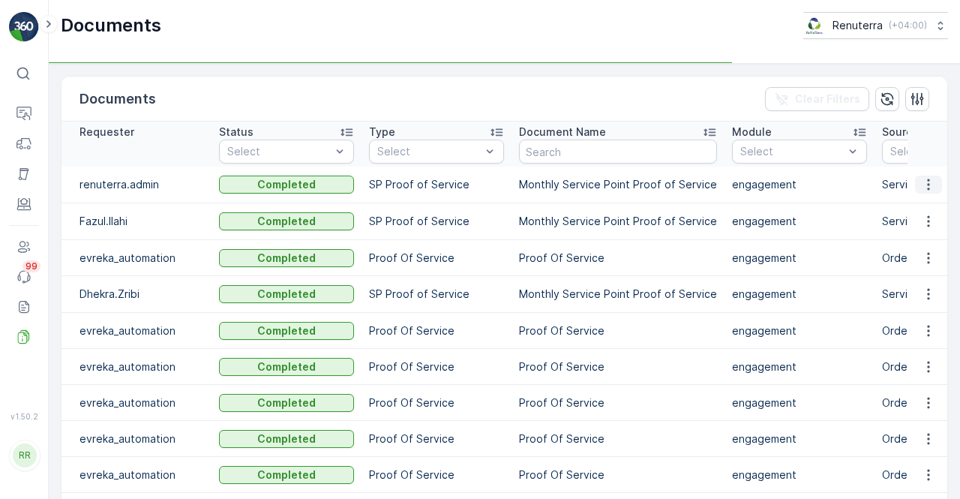
click at [926, 191] on icon "button" at bounding box center [928, 184] width 15 height 15
click at [932, 211] on span "See Details" at bounding box center [925, 205] width 58 height 15
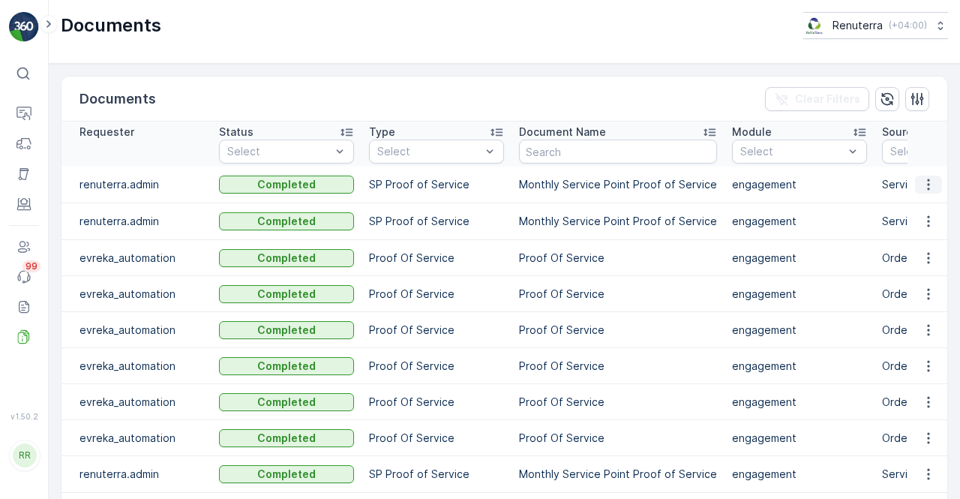
click at [932, 177] on icon "button" at bounding box center [928, 184] width 15 height 15
click at [919, 203] on span "See Details" at bounding box center [925, 205] width 58 height 15
click at [929, 190] on icon "button" at bounding box center [928, 184] width 15 height 15
click at [920, 203] on span "See Details" at bounding box center [925, 205] width 58 height 15
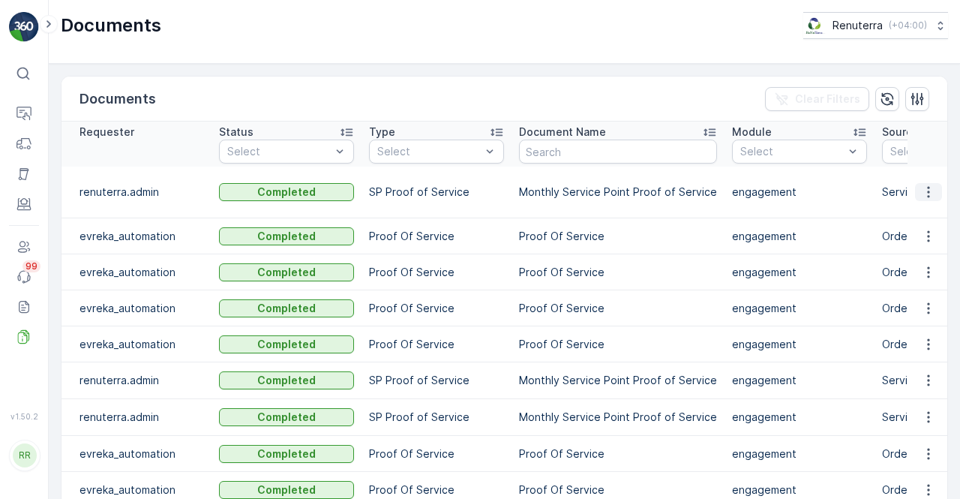
click at [920, 191] on button "button" at bounding box center [928, 192] width 27 height 18
click at [920, 203] on span "See Details" at bounding box center [925, 205] width 58 height 15
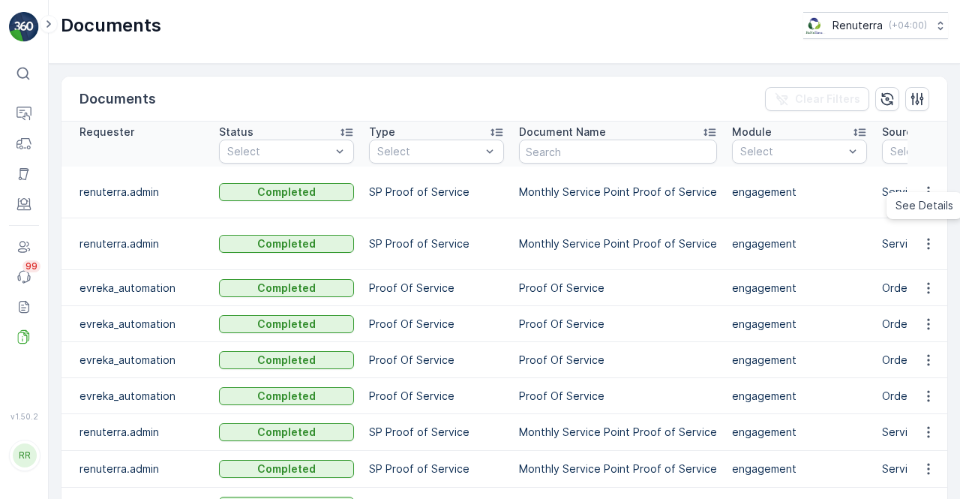
click at [919, 217] on ul "See Details" at bounding box center [925, 205] width 76 height 27
click at [910, 205] on span "See Details" at bounding box center [925, 205] width 58 height 15
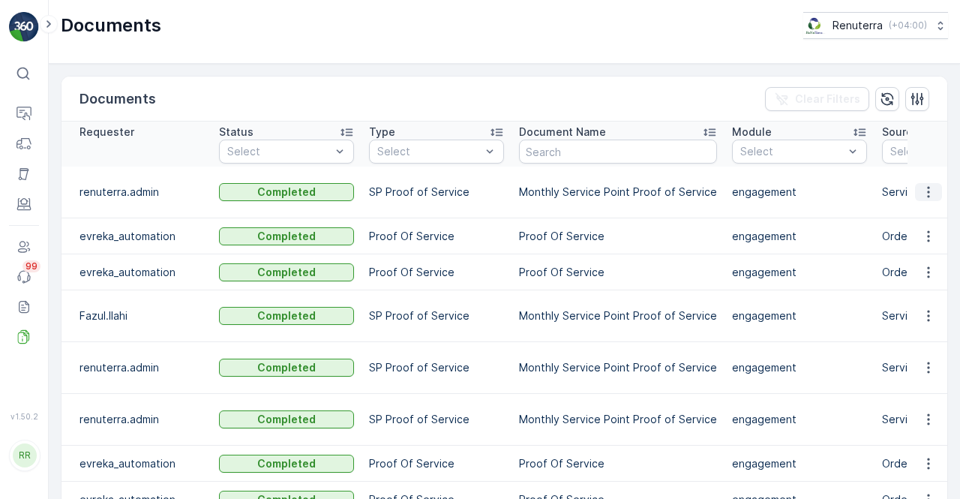
click at [921, 185] on icon "button" at bounding box center [928, 192] width 15 height 15
click at [923, 205] on span "See Details" at bounding box center [925, 205] width 58 height 15
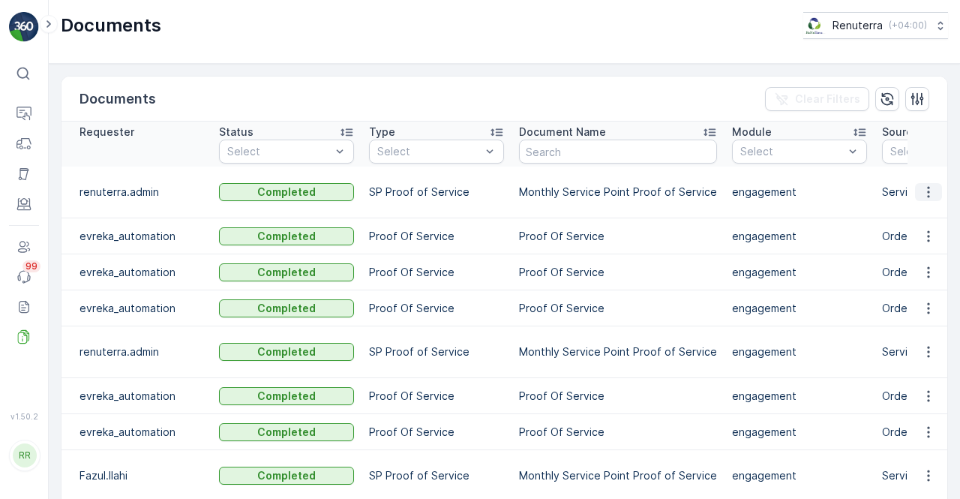
click at [930, 185] on icon "button" at bounding box center [928, 192] width 15 height 15
click at [921, 203] on span "See Details" at bounding box center [925, 205] width 58 height 15
